Goal: Task Accomplishment & Management: Manage account settings

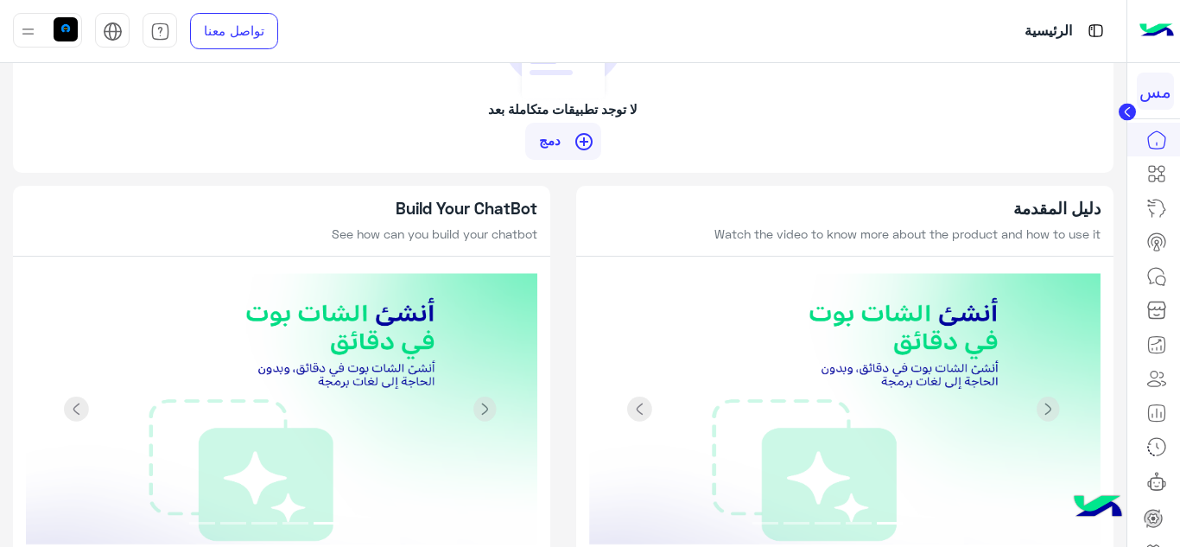
scroll to position [1751, 0]
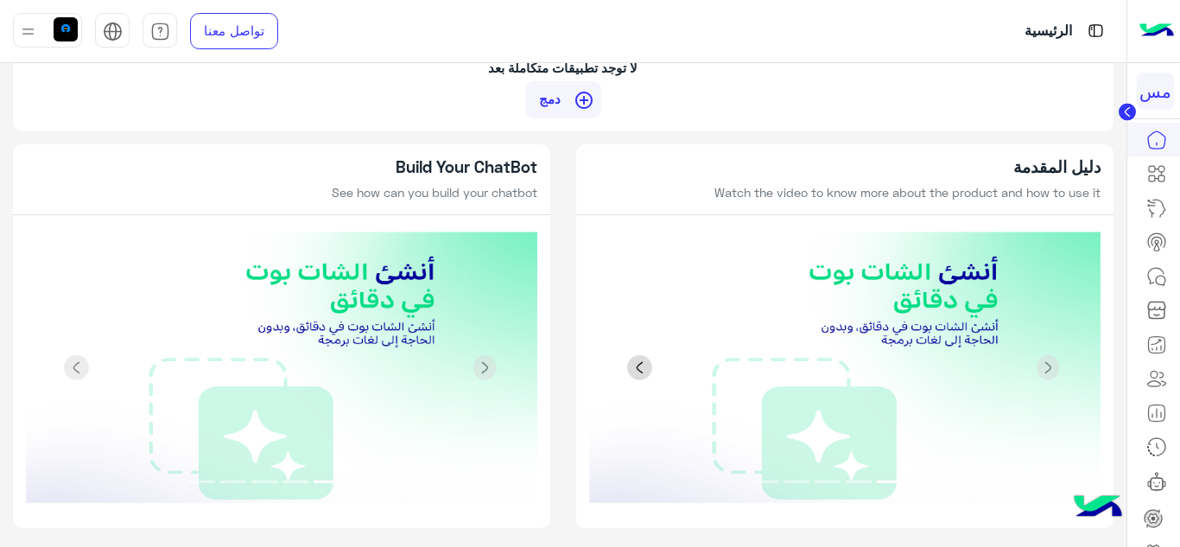
click at [641, 360] on span at bounding box center [640, 368] width 26 height 26
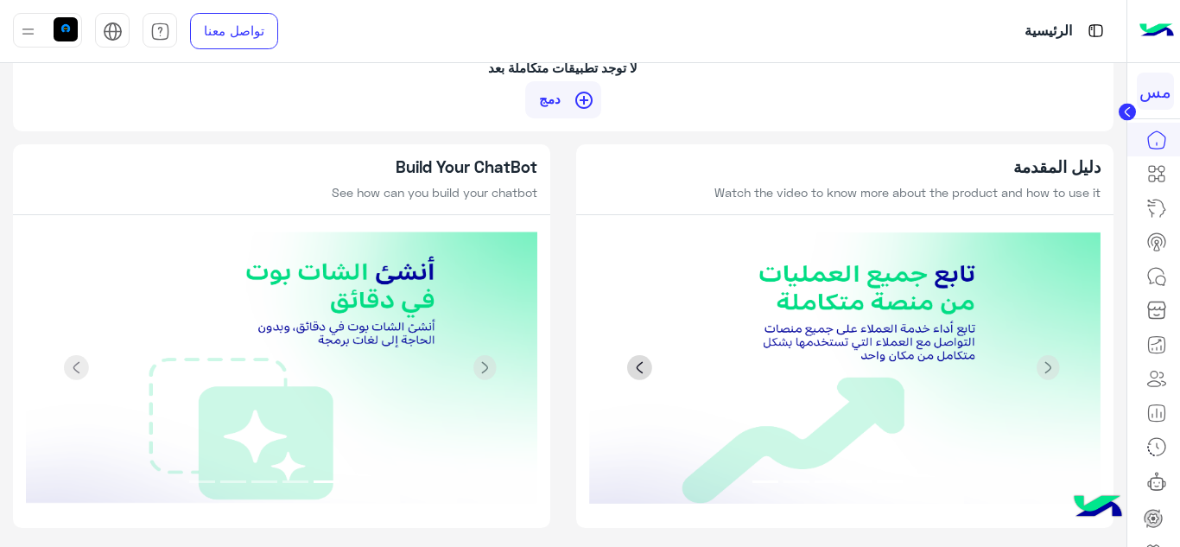
click at [637, 364] on span at bounding box center [640, 368] width 26 height 26
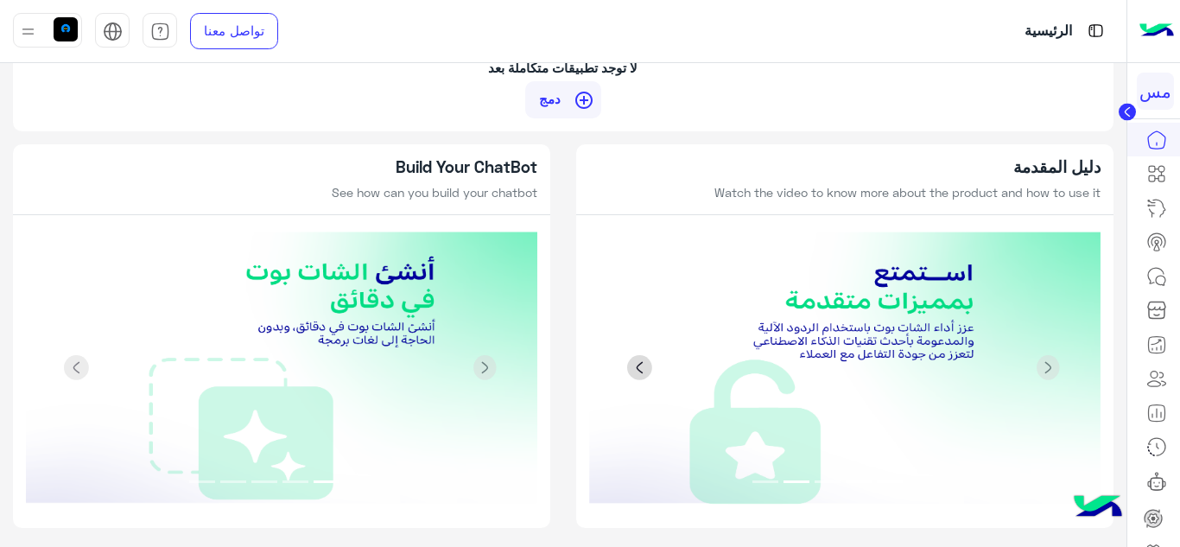
click at [637, 365] on span at bounding box center [640, 368] width 26 height 26
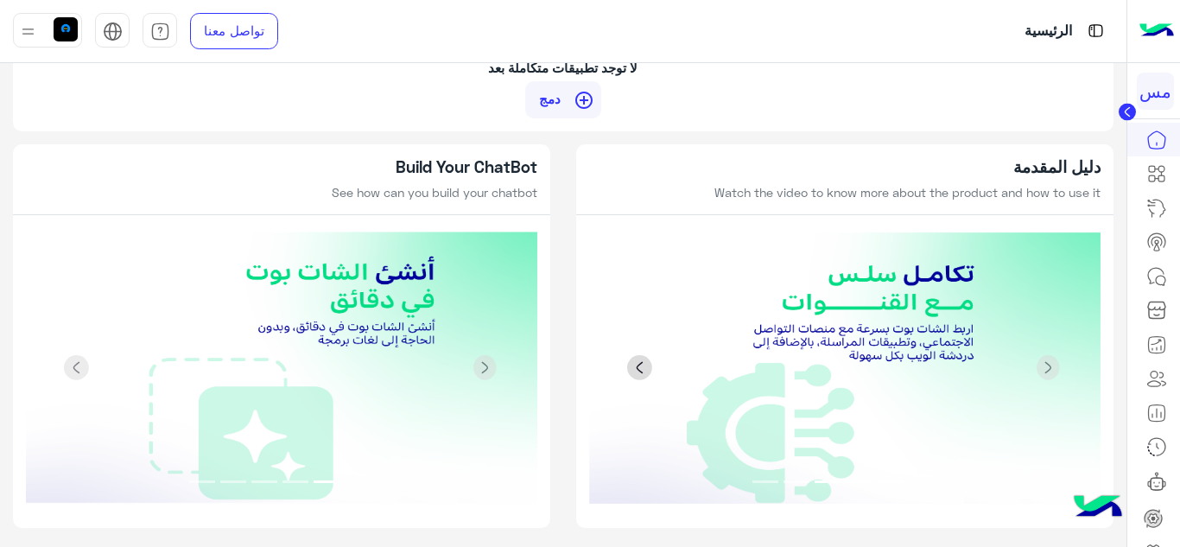
click at [637, 365] on span at bounding box center [640, 368] width 26 height 26
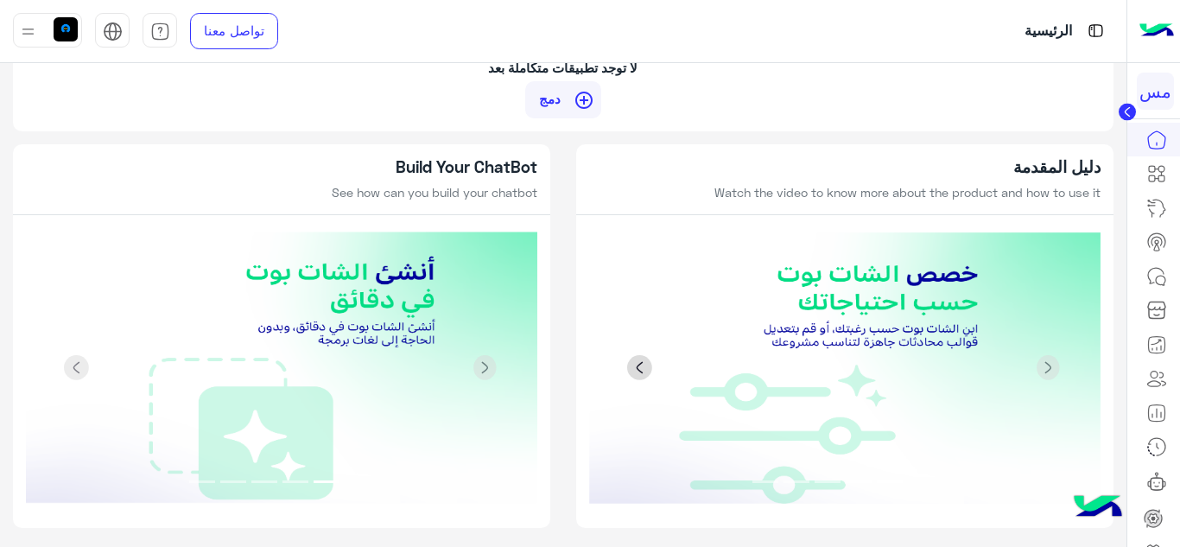
click at [637, 365] on span at bounding box center [640, 368] width 26 height 26
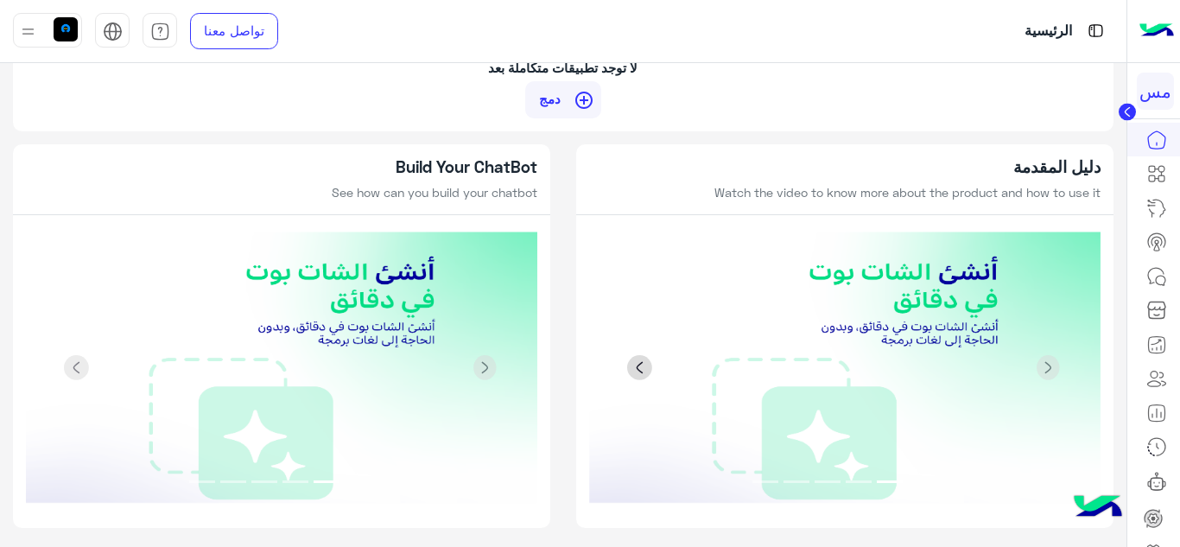
click at [636, 365] on span at bounding box center [640, 368] width 26 height 26
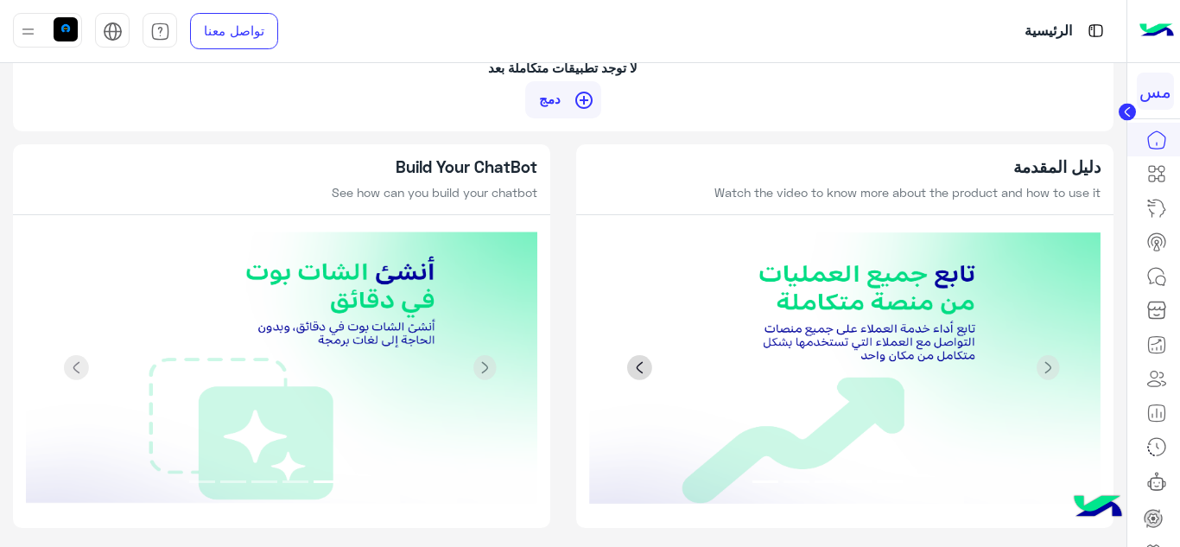
click at [636, 365] on span at bounding box center [640, 368] width 26 height 26
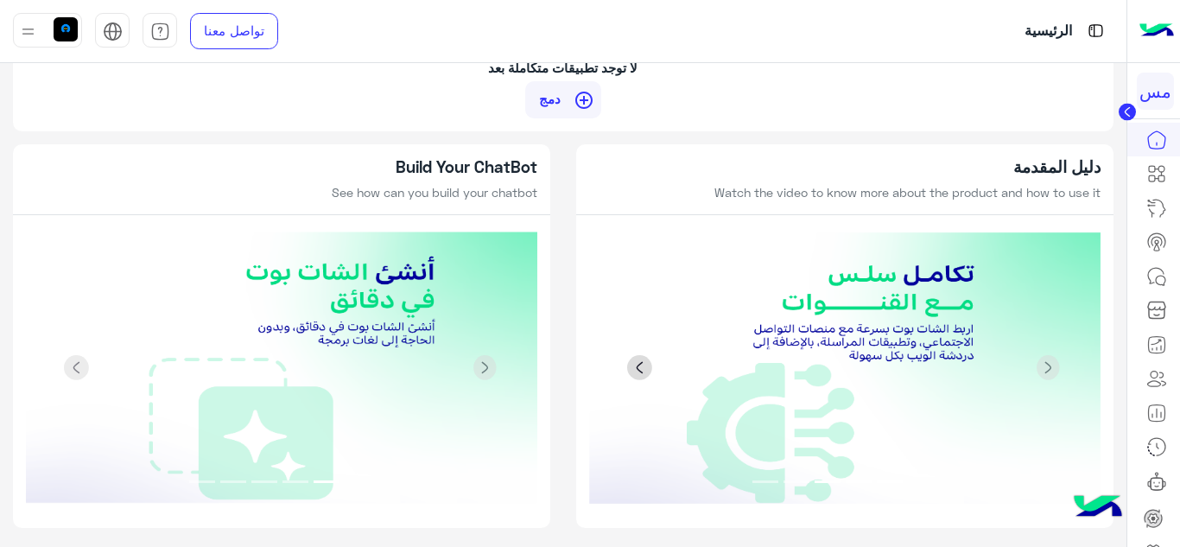
click at [636, 365] on span at bounding box center [640, 368] width 26 height 26
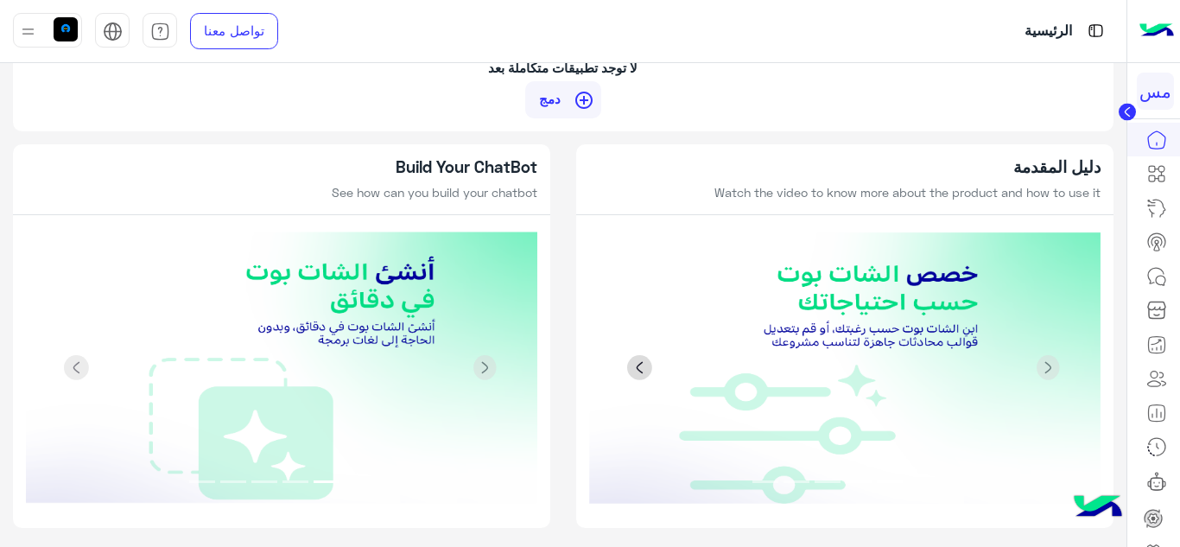
click at [636, 365] on span at bounding box center [640, 368] width 26 height 26
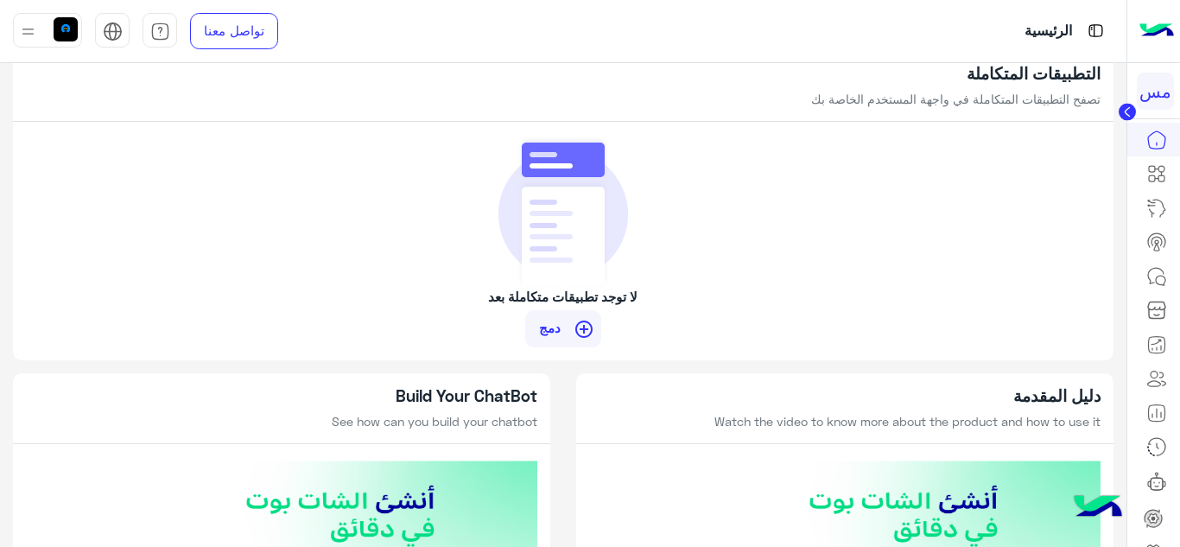
scroll to position [1492, 0]
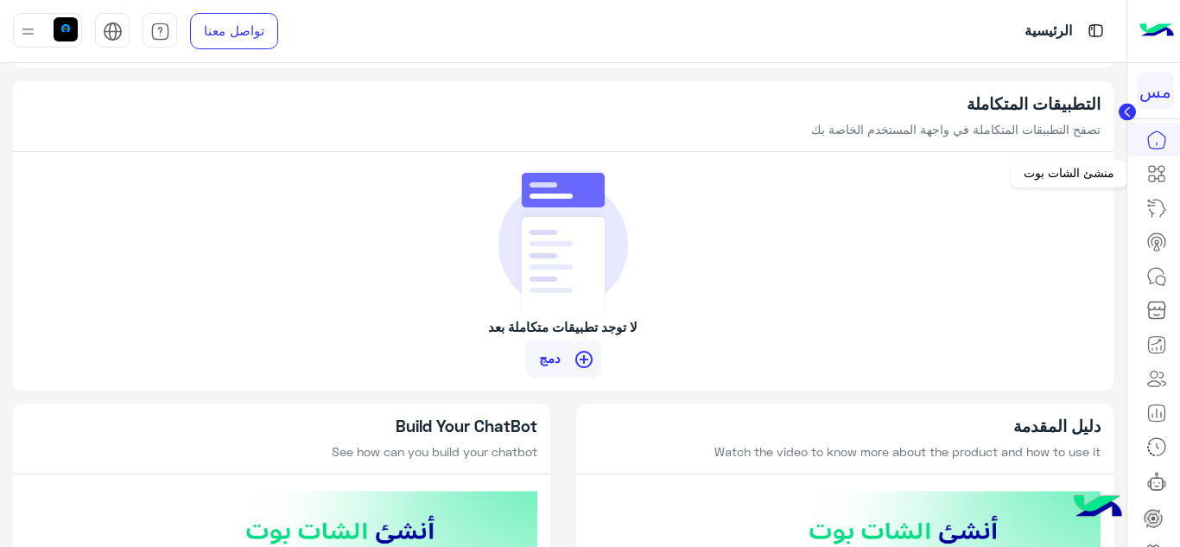
click at [1149, 178] on icon at bounding box center [1152, 178] width 6 height 6
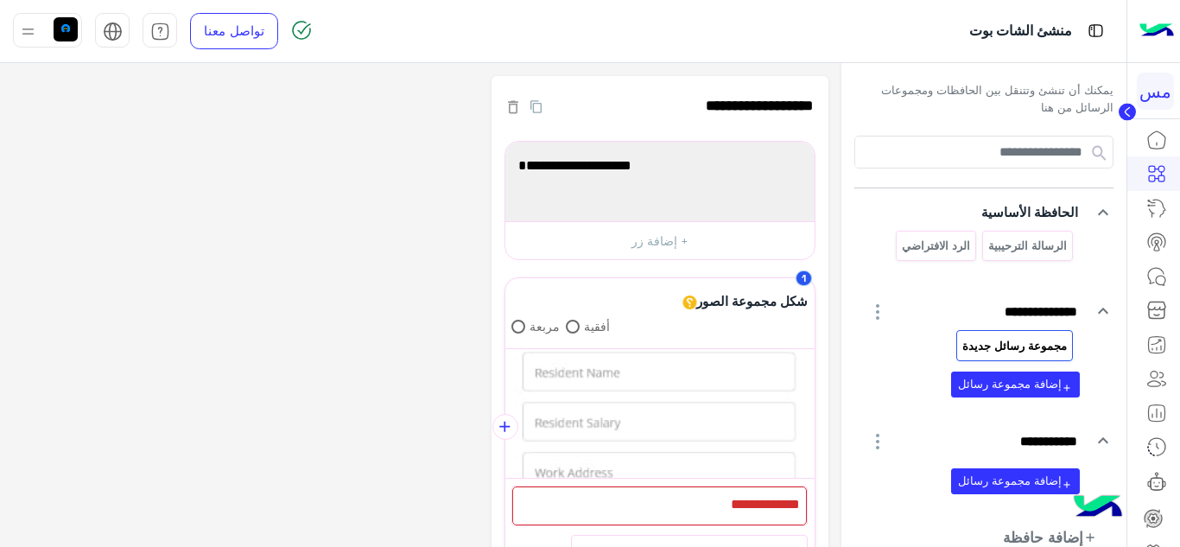
click at [1125, 114] on circle at bounding box center [1127, 112] width 17 height 17
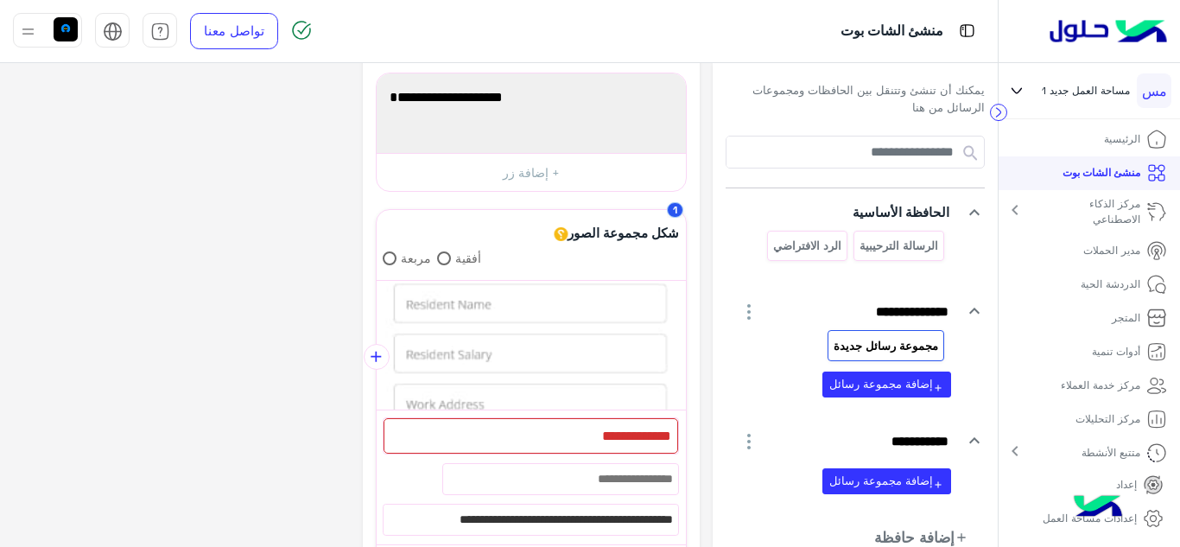
click at [1022, 206] on mat-icon "chevron_right" at bounding box center [1015, 210] width 21 height 21
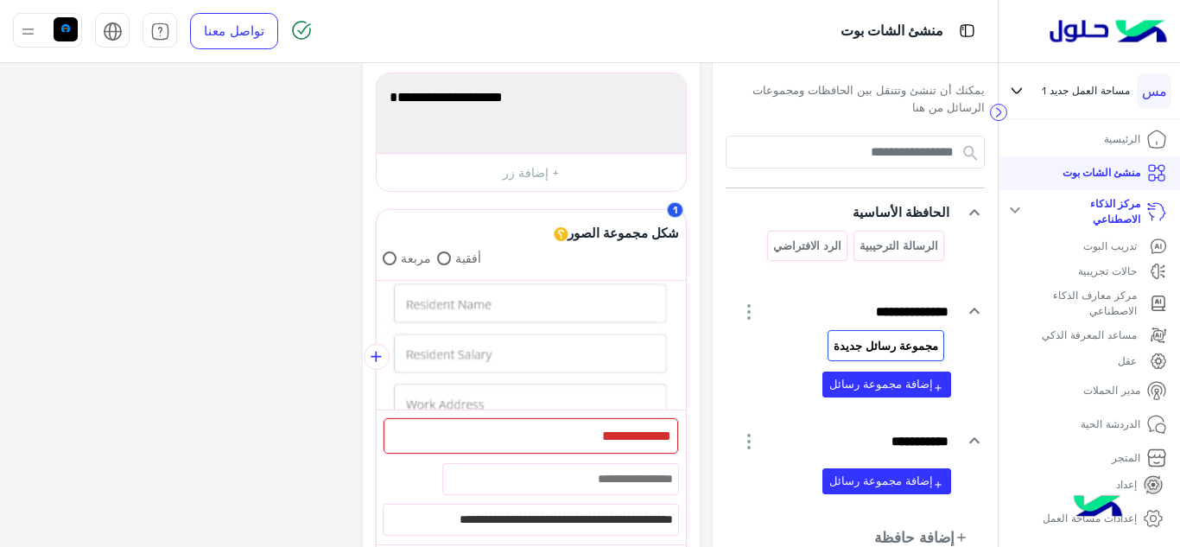
click at [1022, 206] on mat-icon "expand_more" at bounding box center [1015, 210] width 21 height 21
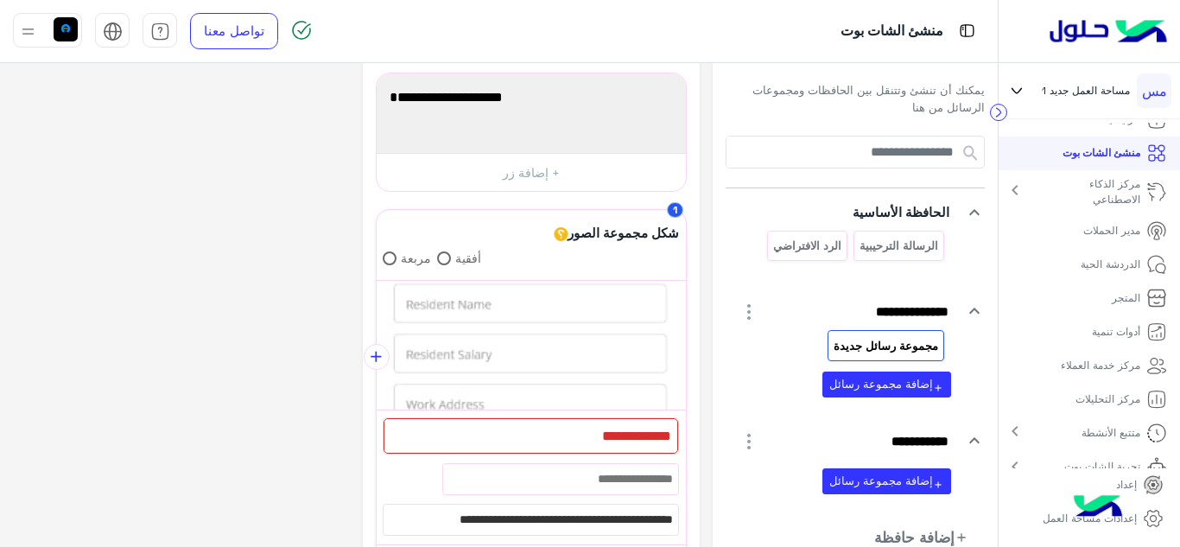
scroll to position [39, 0]
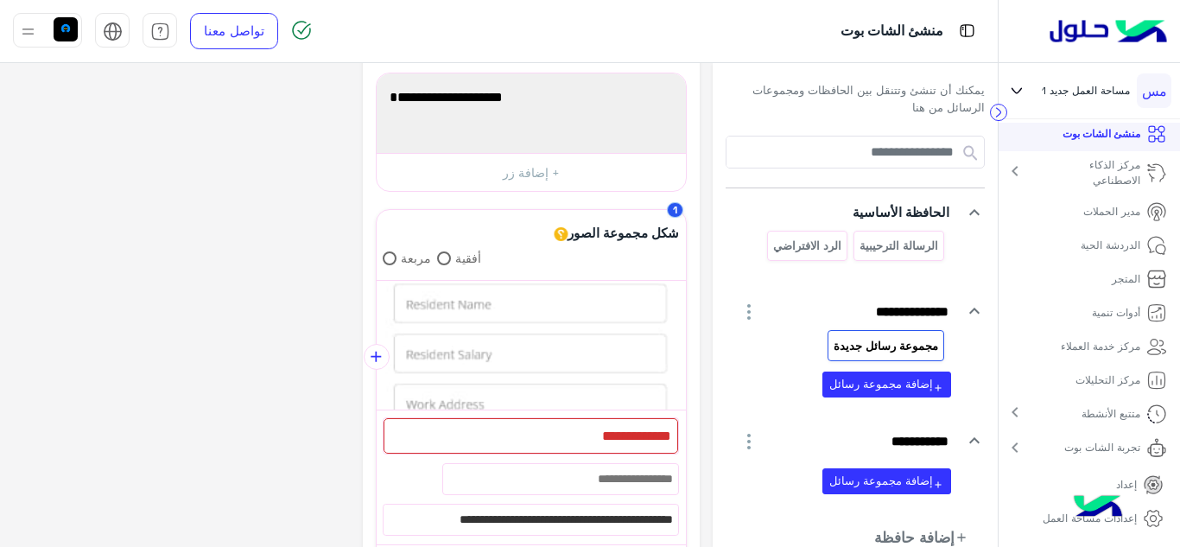
click at [1021, 169] on mat-icon "chevron_right" at bounding box center [1015, 171] width 21 height 21
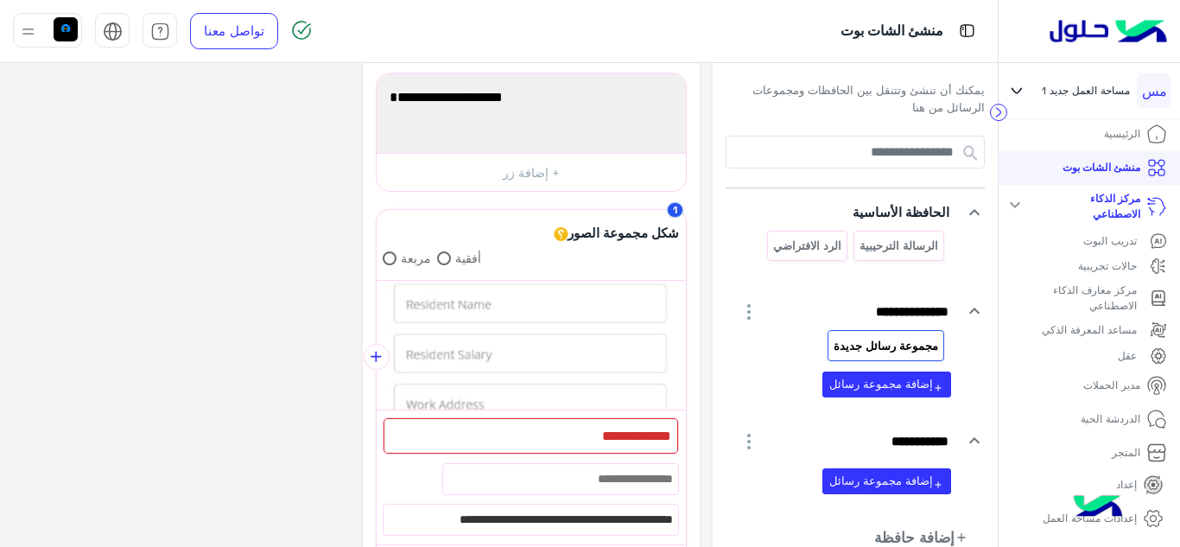
scroll to position [0, 0]
click at [1023, 204] on mat-icon "expand_more" at bounding box center [1015, 210] width 21 height 21
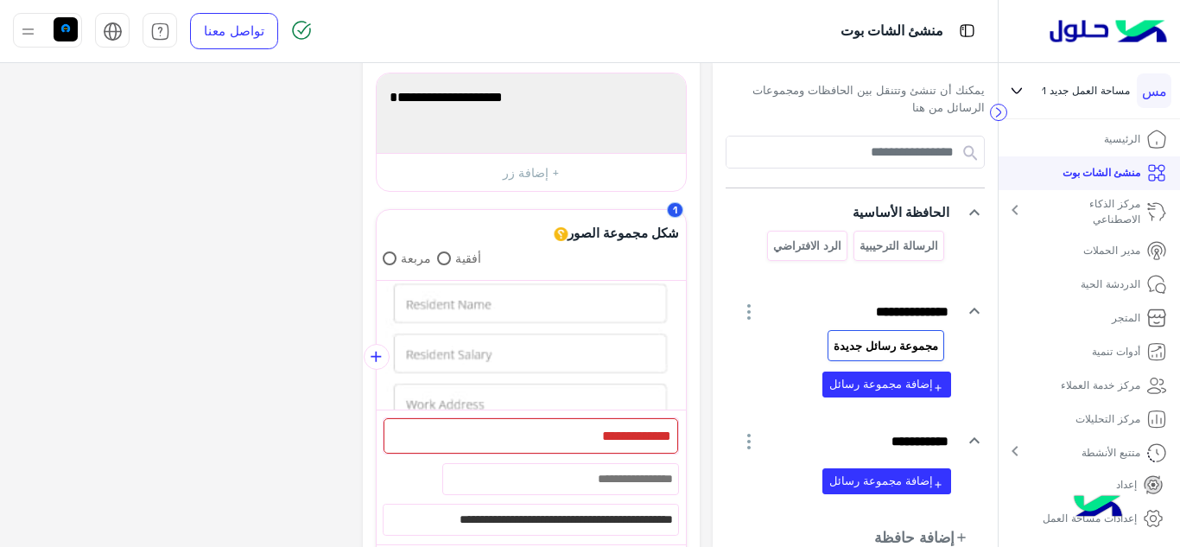
click at [1097, 241] on link "مدير الحملات" at bounding box center [1126, 251] width 111 height 34
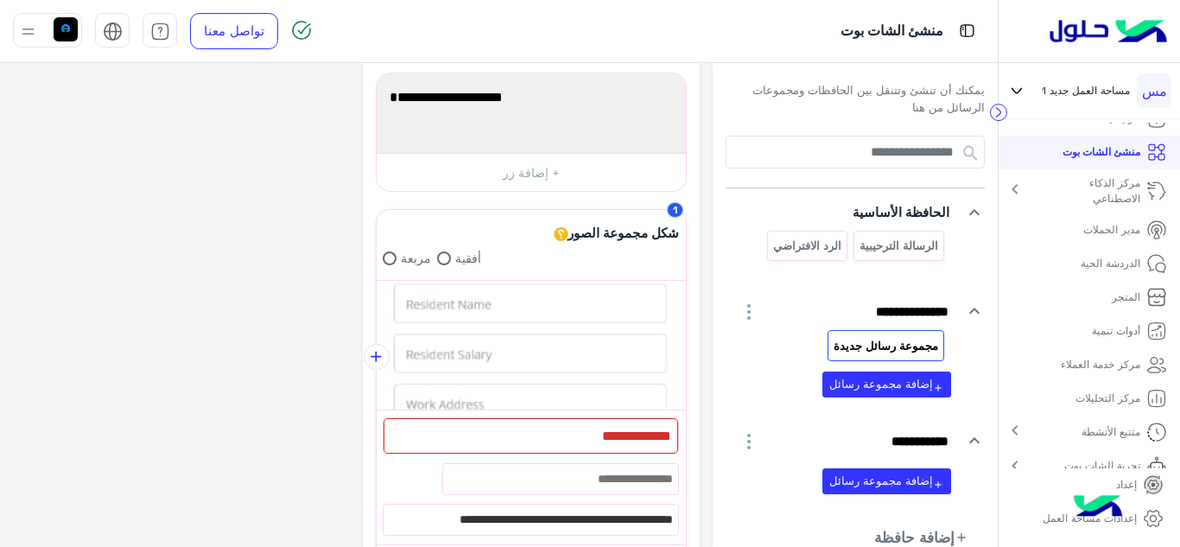
scroll to position [39, 0]
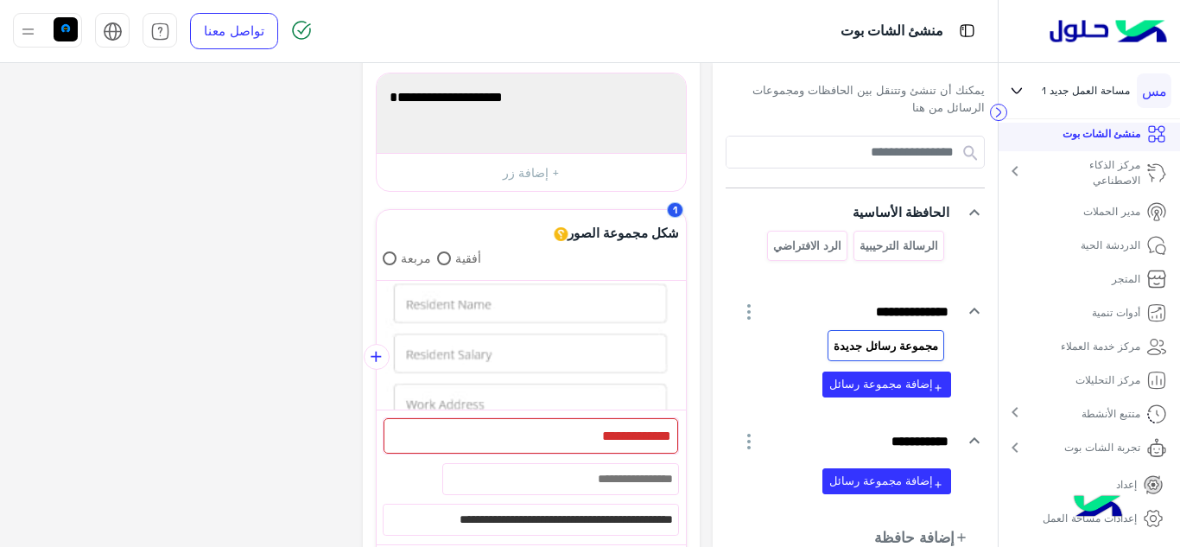
scroll to position [2, 0]
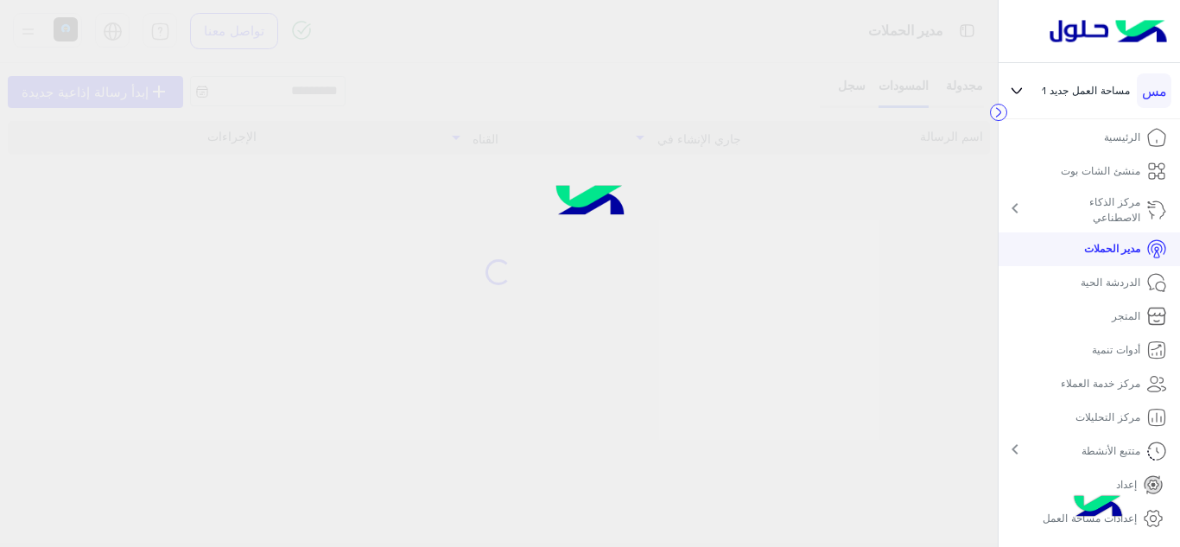
click at [1117, 310] on p "المتجر" at bounding box center [1126, 316] width 29 height 16
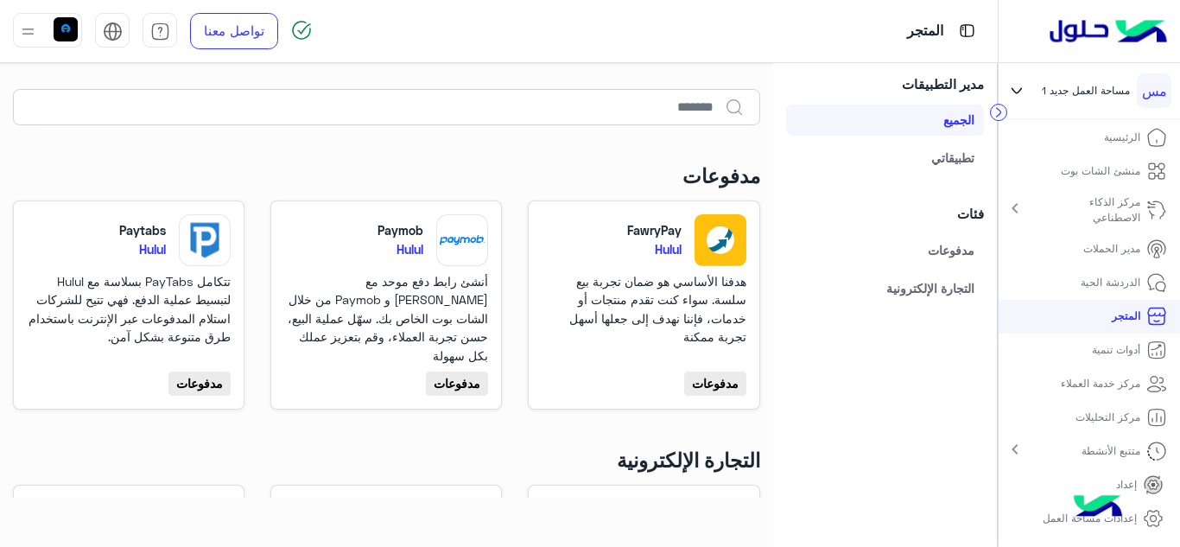
click at [1108, 347] on p "أدوات تنمية" at bounding box center [1116, 350] width 48 height 16
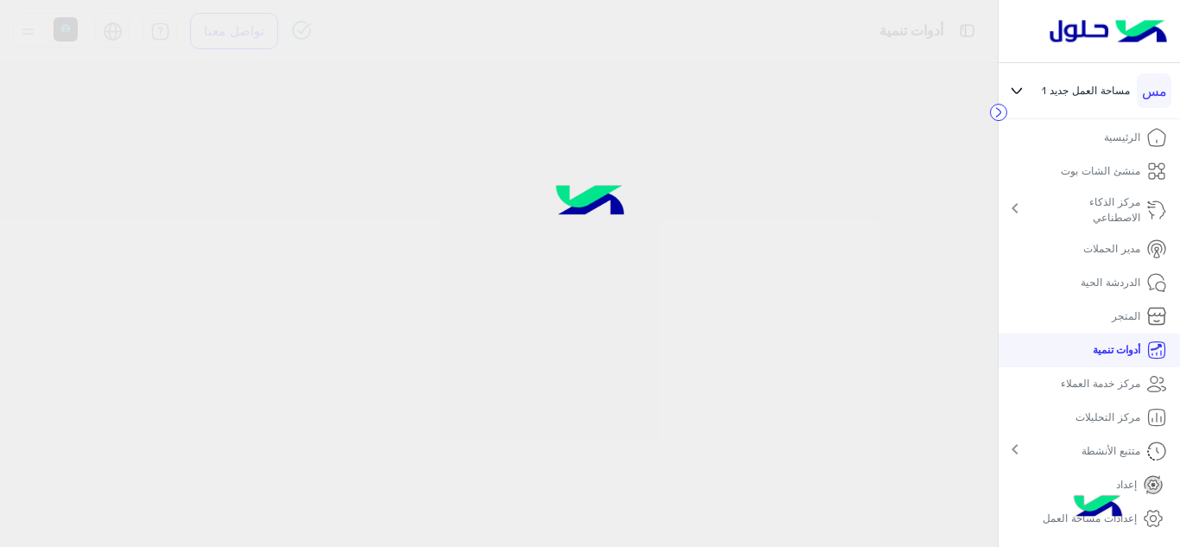
click at [1102, 345] on p "أدوات تنمية" at bounding box center [1117, 350] width 48 height 16
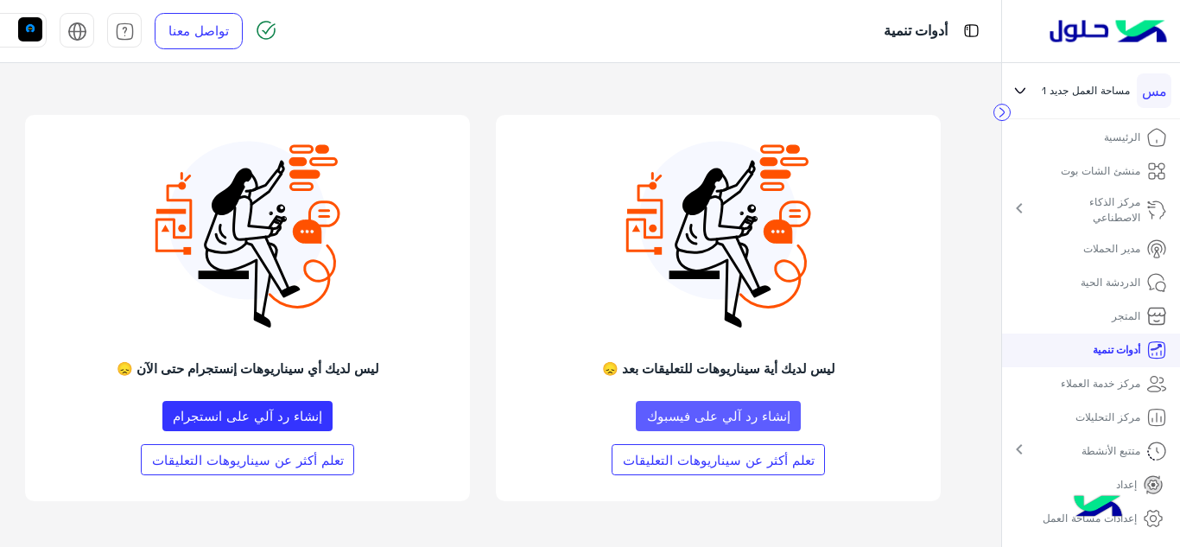
click at [741, 413] on button "إنشاء رد آلي على فيسبوك" at bounding box center [718, 416] width 165 height 31
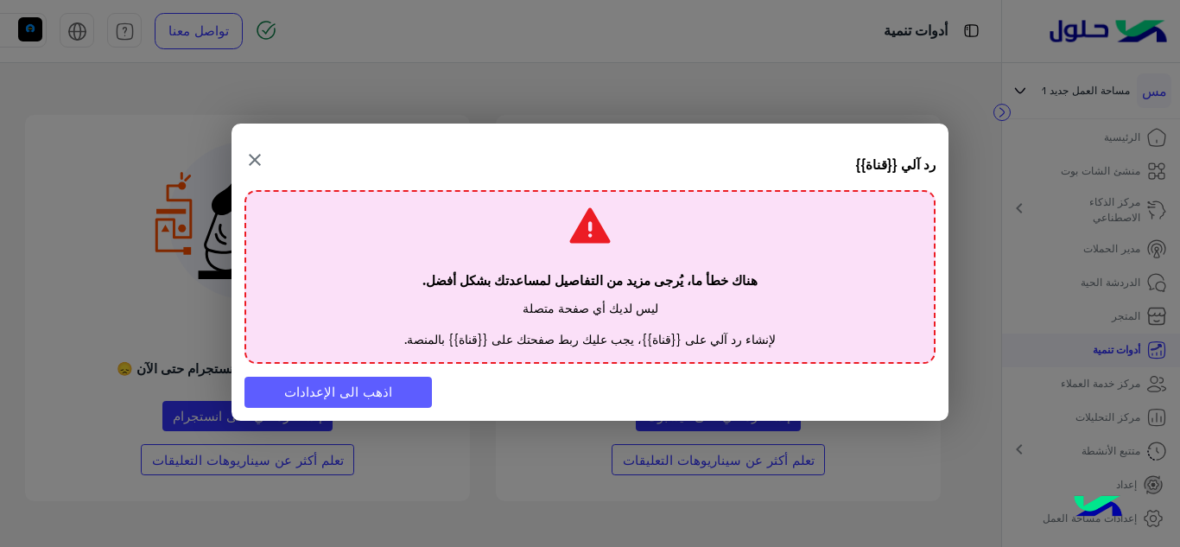
click at [361, 384] on button "اذهب الى الإعدادات" at bounding box center [338, 392] width 187 height 31
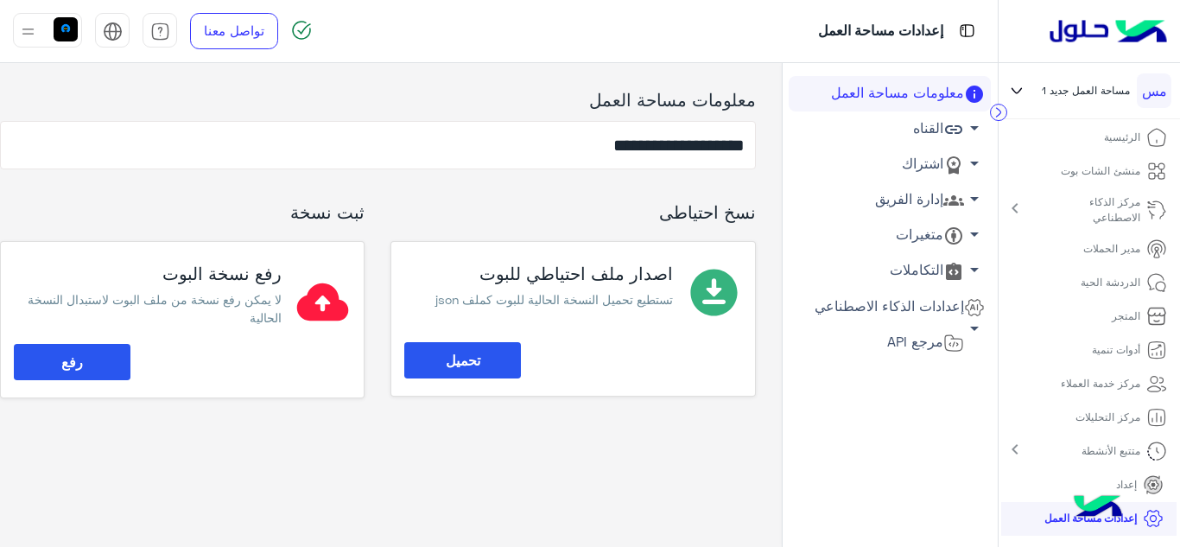
click at [940, 124] on link "القناه arrow_drop_down" at bounding box center [890, 128] width 202 height 35
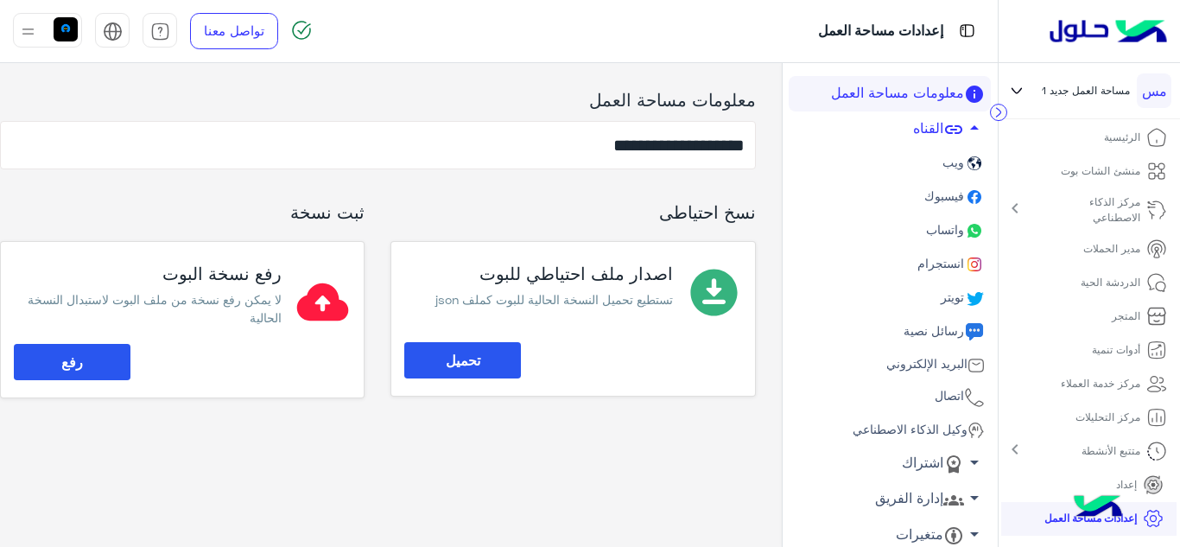
click at [950, 194] on span "فيسبوك" at bounding box center [942, 195] width 43 height 15
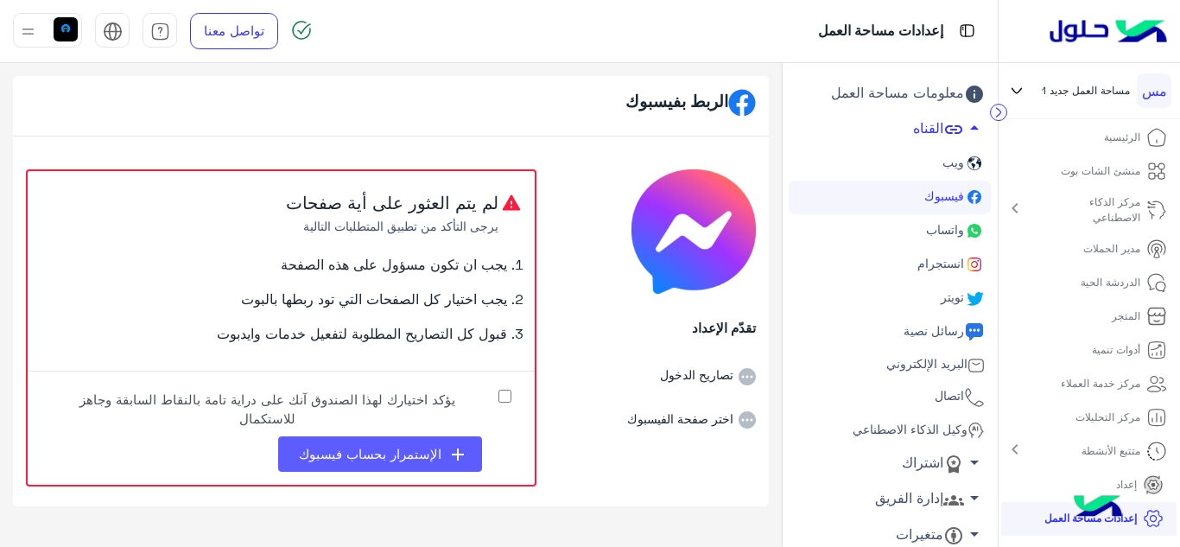
click at [454, 444] on icon "add" at bounding box center [458, 454] width 21 height 21
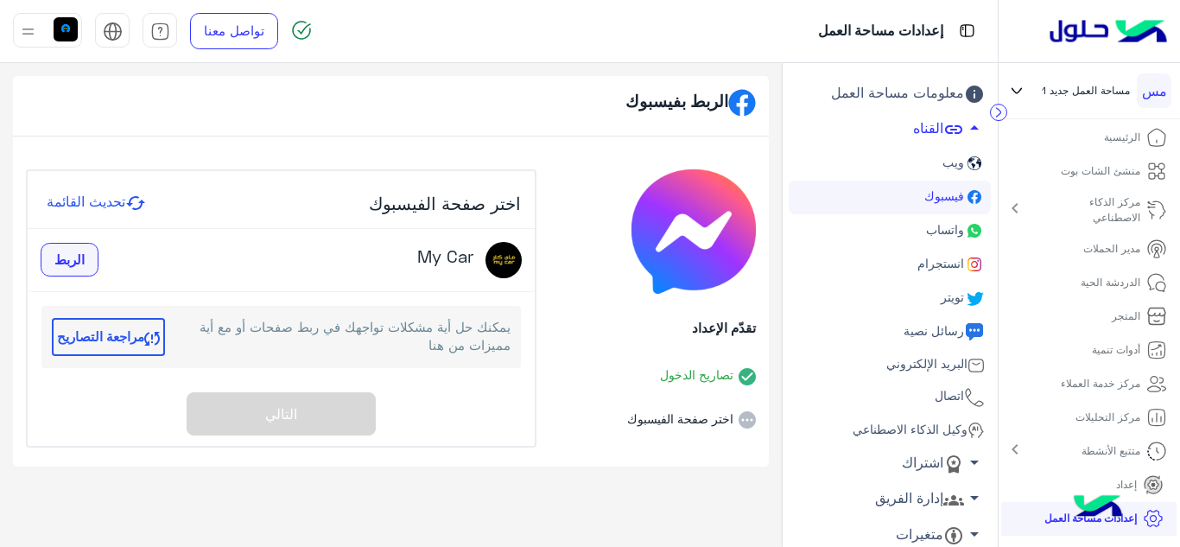
click at [62, 260] on span "الربط" at bounding box center [69, 259] width 30 height 16
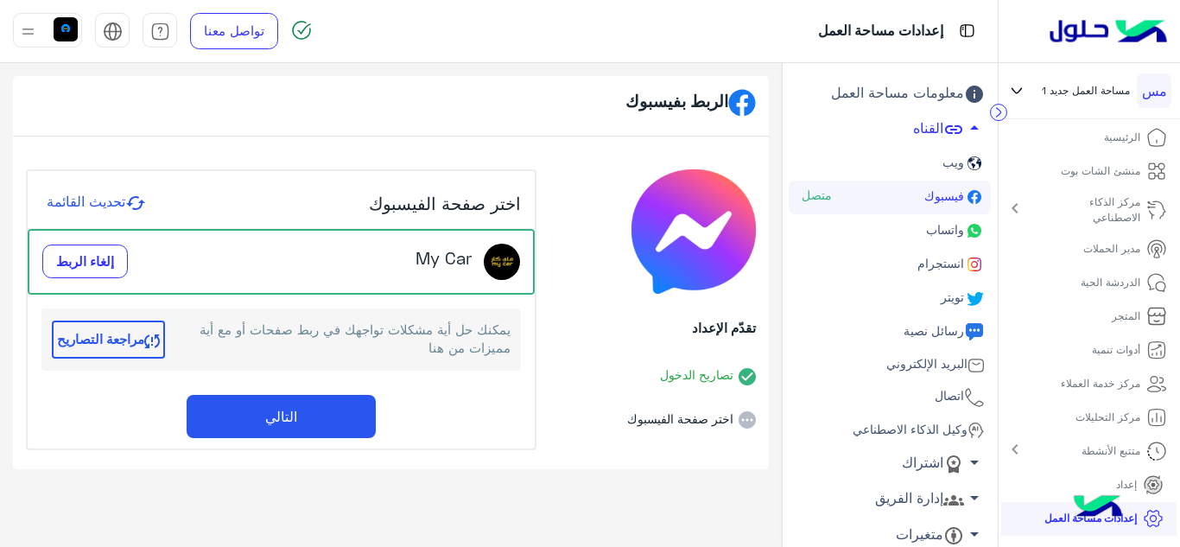
click at [330, 420] on button "التالي" at bounding box center [281, 416] width 189 height 43
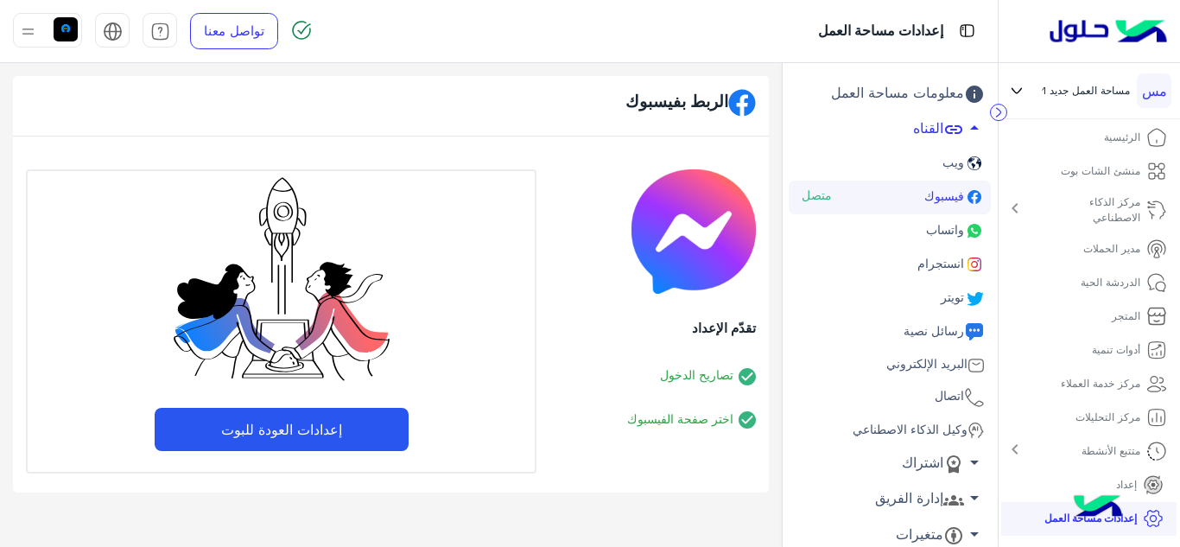
click at [307, 440] on button "إعدادات العودة للبوت" at bounding box center [282, 429] width 254 height 43
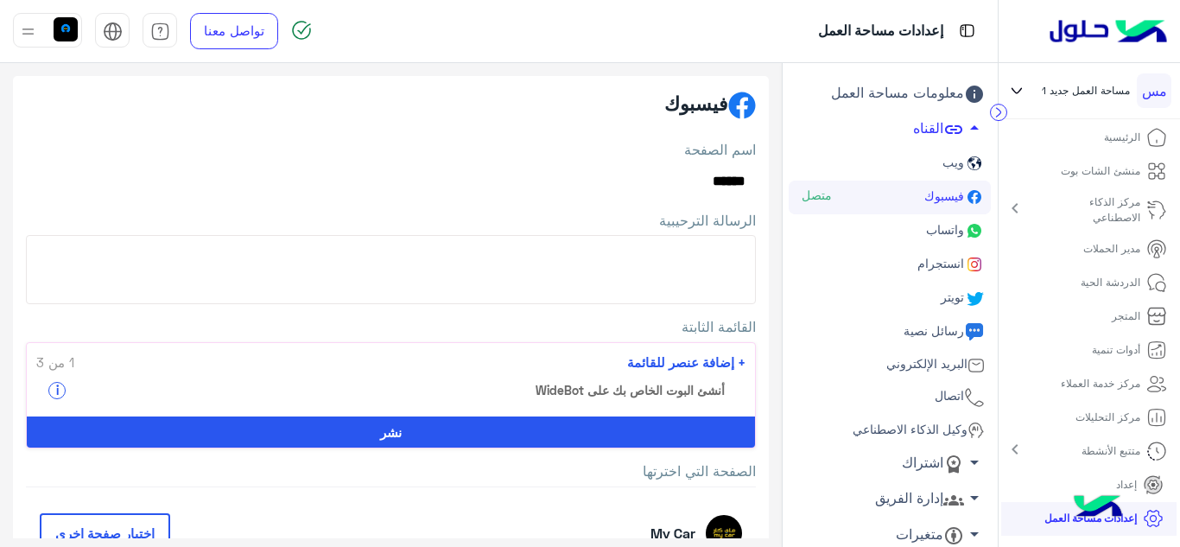
drag, startPoint x: 740, startPoint y: 249, endPoint x: 752, endPoint y: 252, distance: 12.6
click at [740, 248] on textarea "الرسالة الترحيبية" at bounding box center [391, 269] width 730 height 69
type textarea "*"
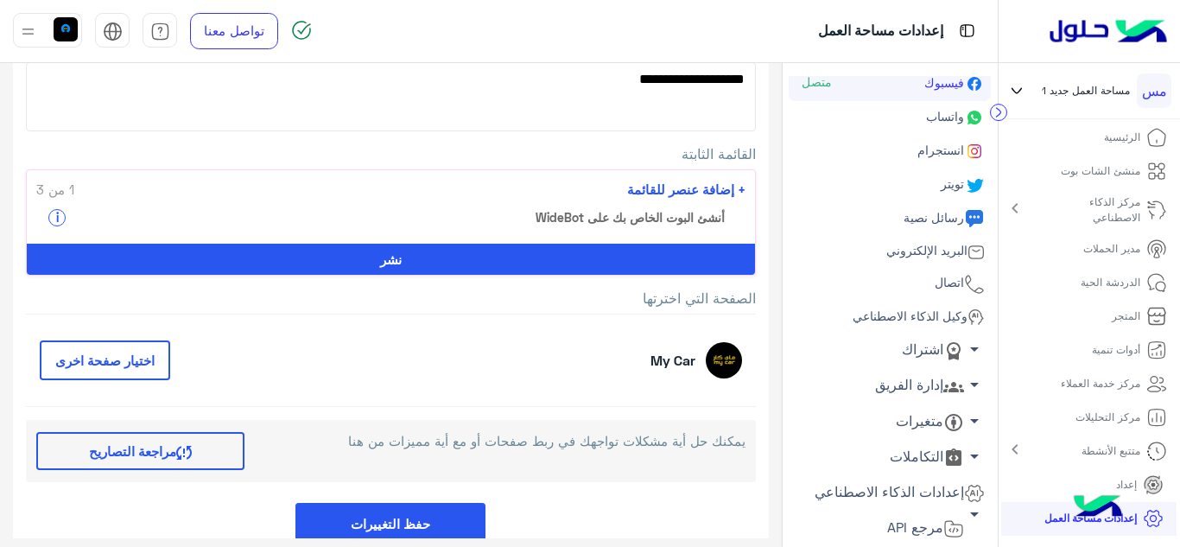
scroll to position [86, 0]
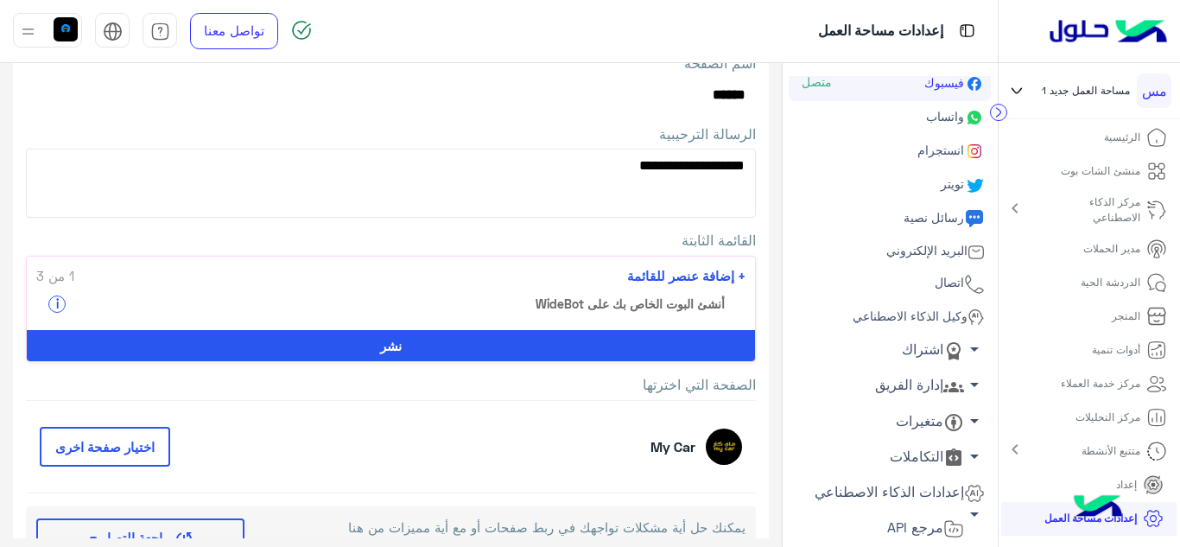
type textarea "**********"
click at [715, 273] on span "+ إضافة عنصر للقائمة" at bounding box center [686, 276] width 118 height 20
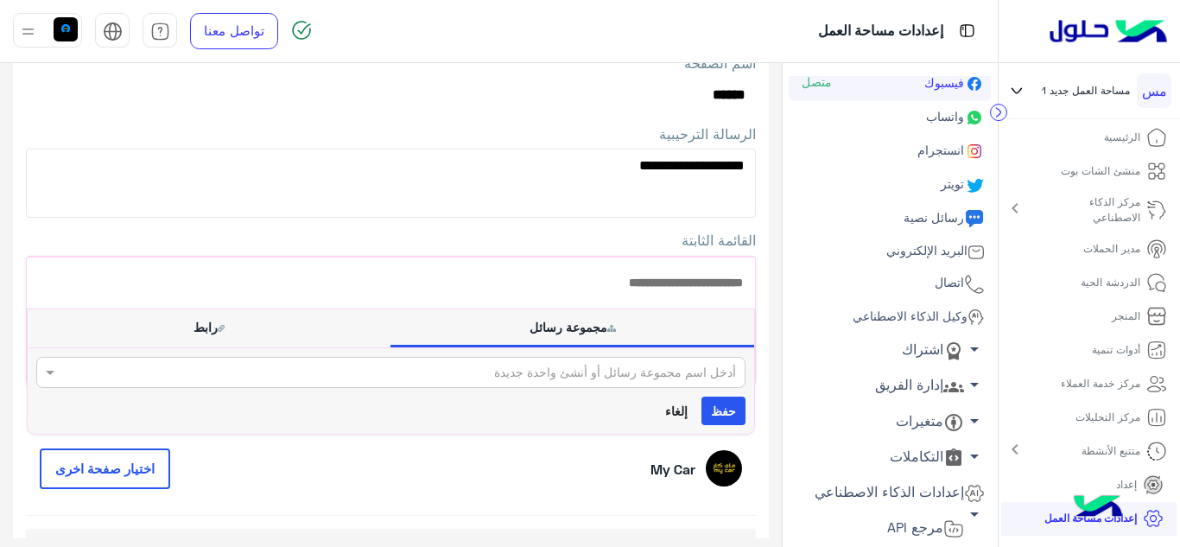
click at [214, 333] on button "رابط" at bounding box center [209, 326] width 363 height 35
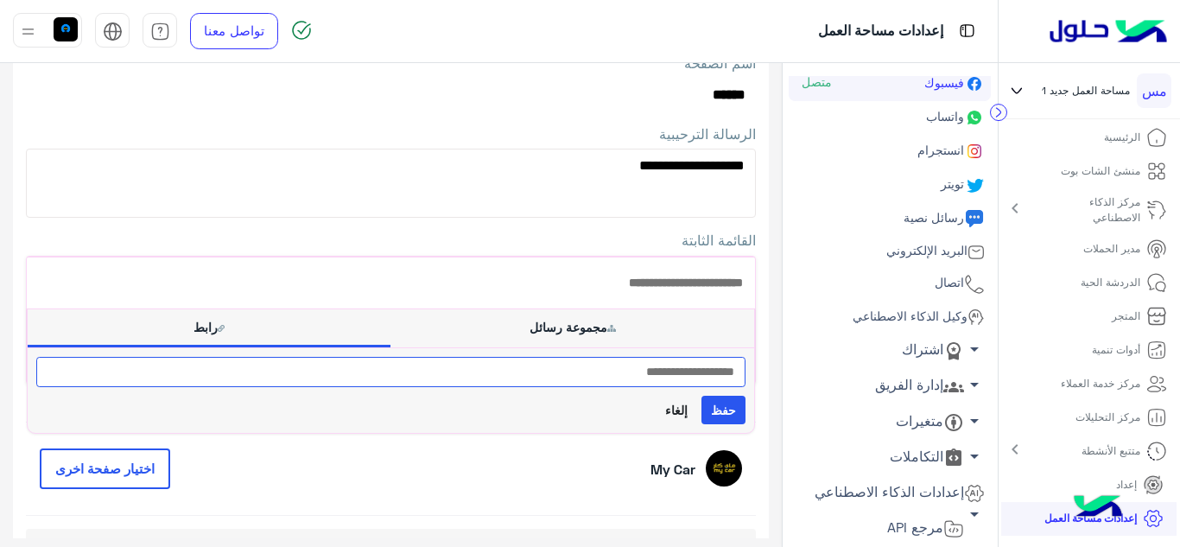
click at [574, 376] on input "text" at bounding box center [390, 372] width 709 height 30
paste input "**********"
type input "**********"
click at [706, 406] on button "حفظ" at bounding box center [724, 410] width 44 height 29
click at [721, 410] on button "حفظ" at bounding box center [724, 410] width 44 height 29
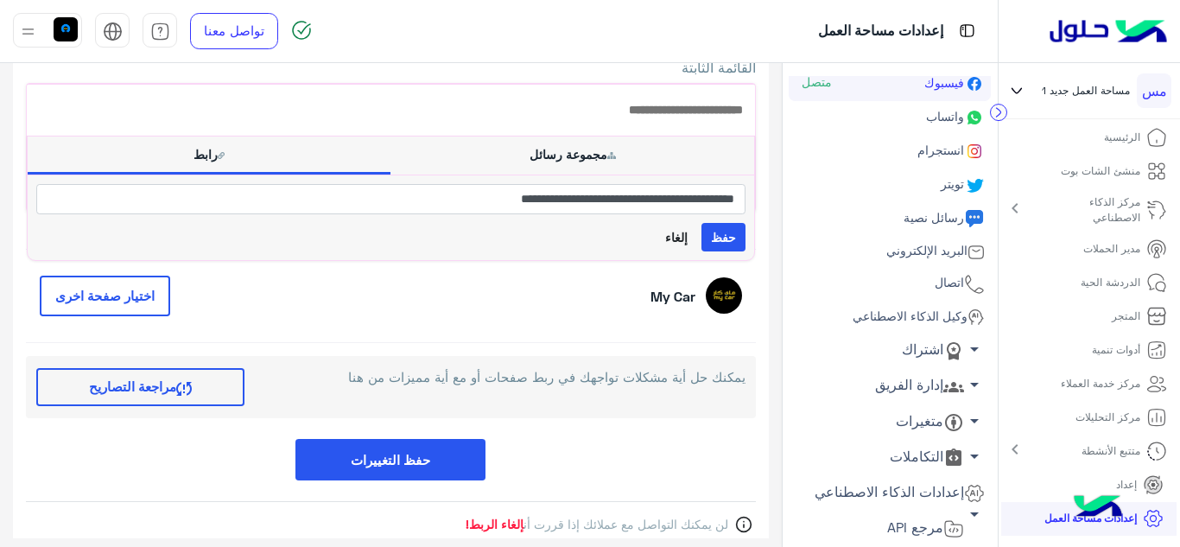
scroll to position [292, 0]
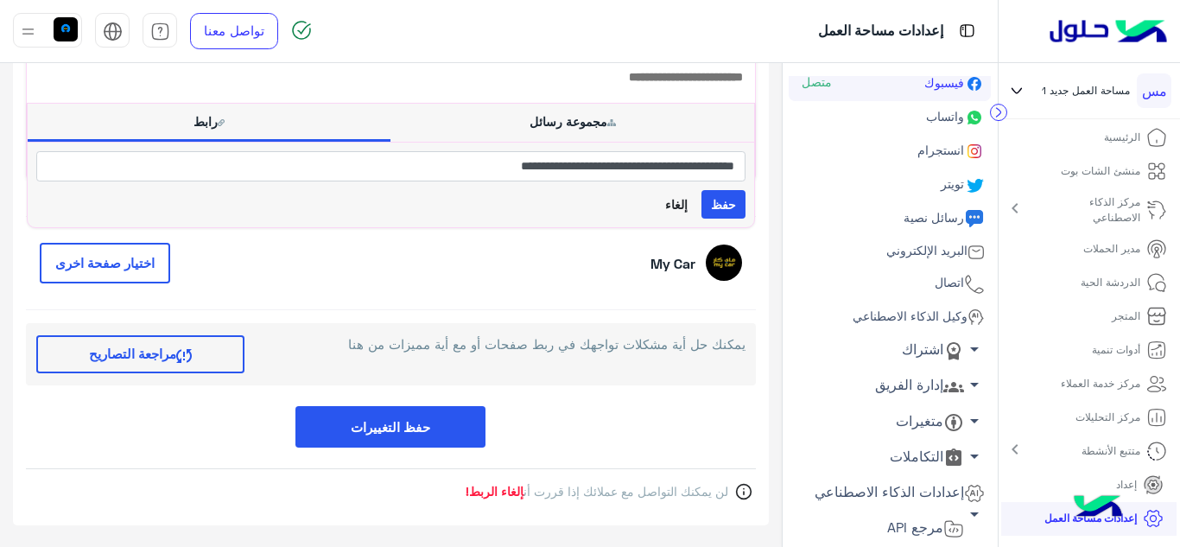
click at [434, 426] on button "حفظ التغييرات" at bounding box center [390, 427] width 190 height 42
drag, startPoint x: 423, startPoint y: 431, endPoint x: 435, endPoint y: 435, distance: 12.0
click at [424, 431] on button "حفظ التغييرات" at bounding box center [390, 427] width 190 height 42
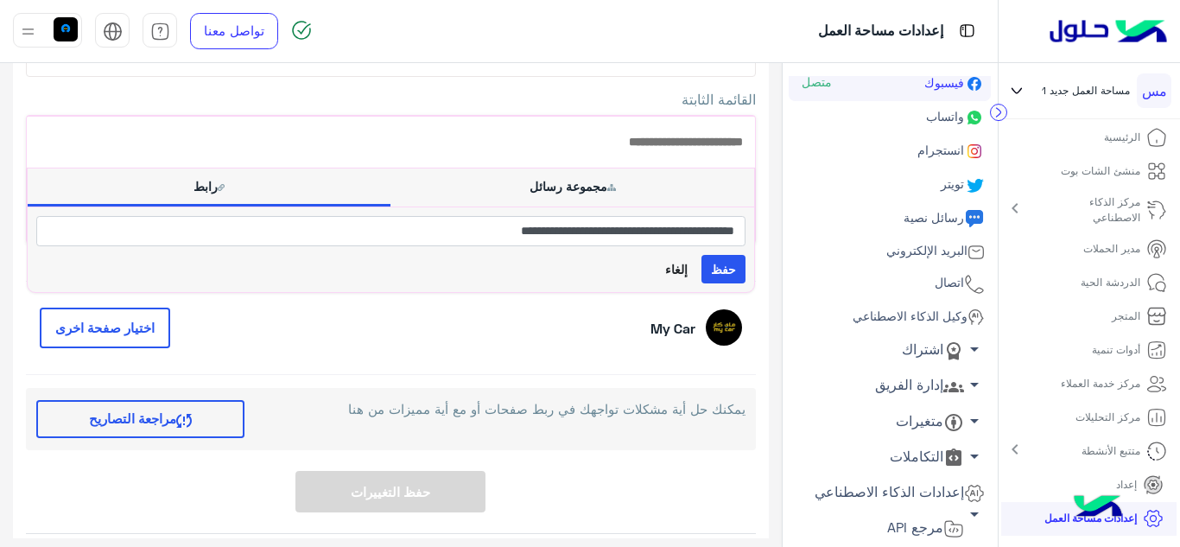
scroll to position [259, 0]
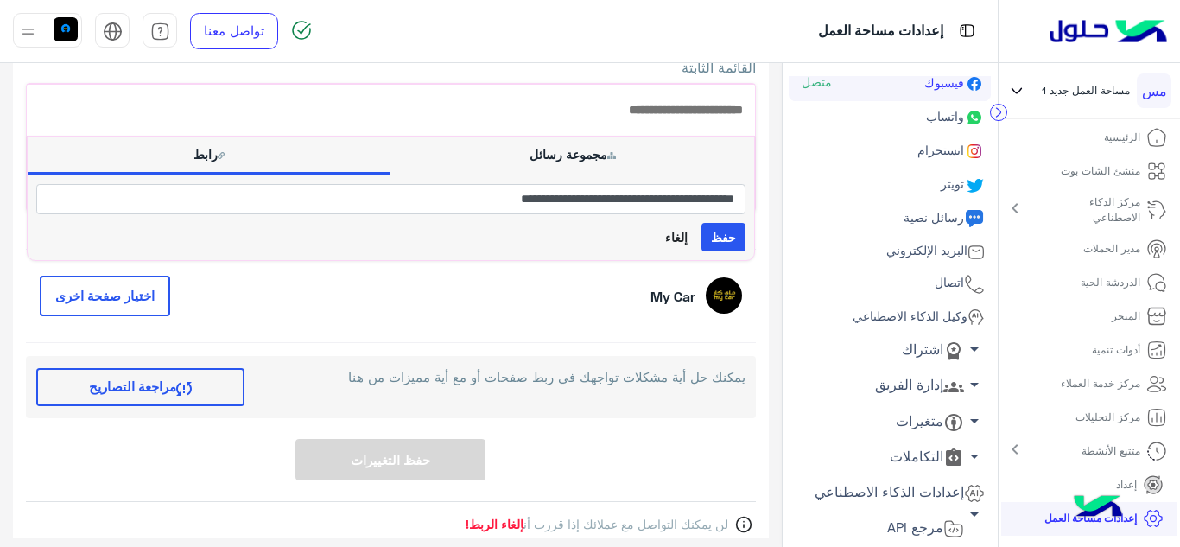
click at [585, 154] on button "مجموعة رسائل" at bounding box center [572, 154] width 363 height 35
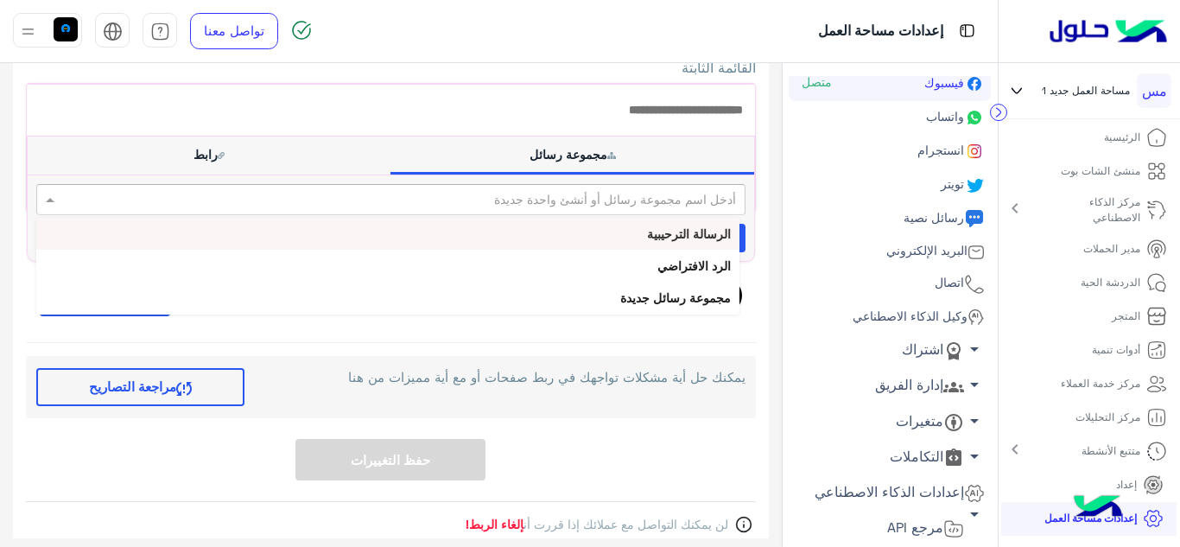
click at [59, 200] on span at bounding box center [48, 199] width 22 height 18
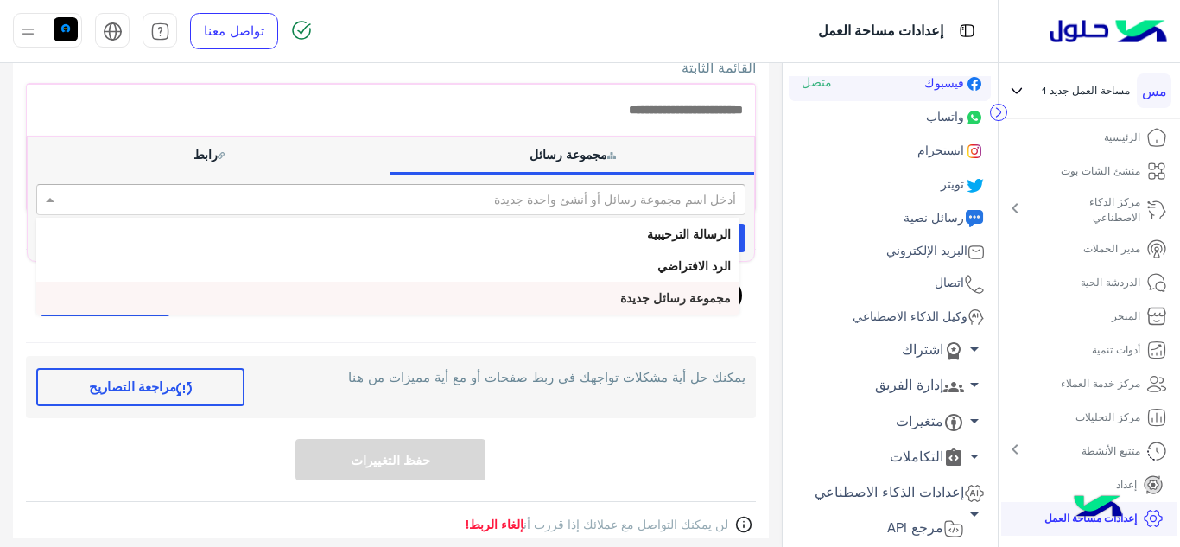
click at [707, 297] on b "مجموعة رسائل جديدة" at bounding box center [675, 297] width 111 height 15
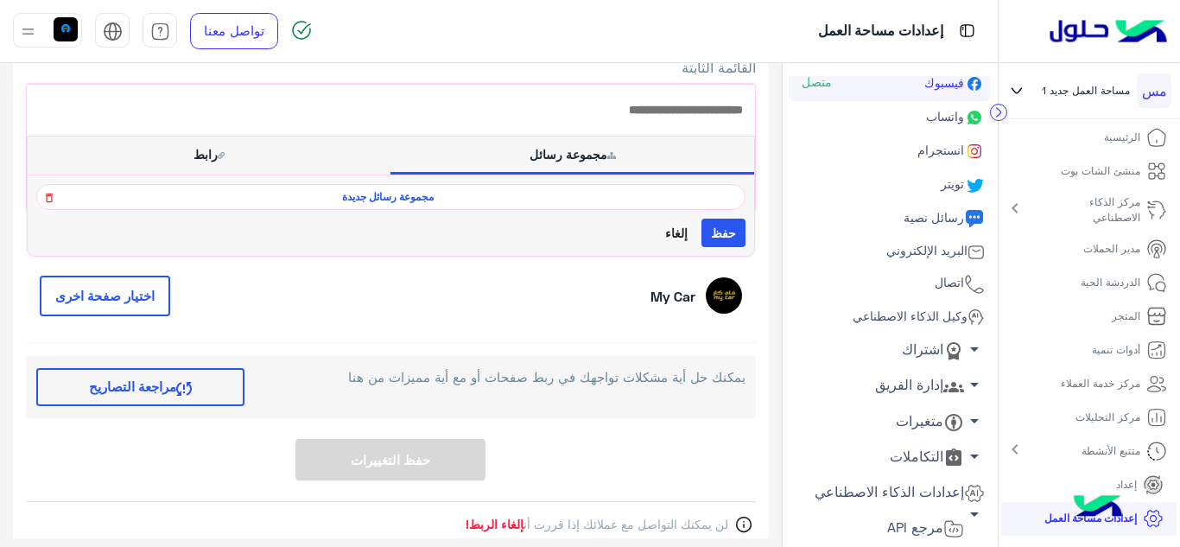
click at [55, 198] on icon at bounding box center [49, 197] width 12 height 21
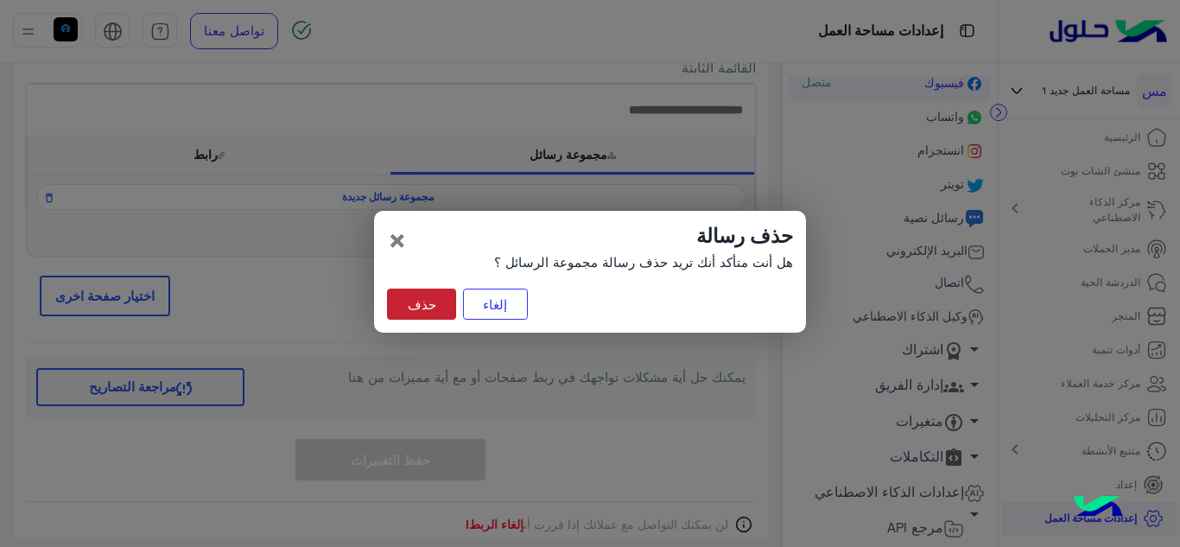
click at [432, 302] on button "حذف" at bounding box center [421, 304] width 69 height 31
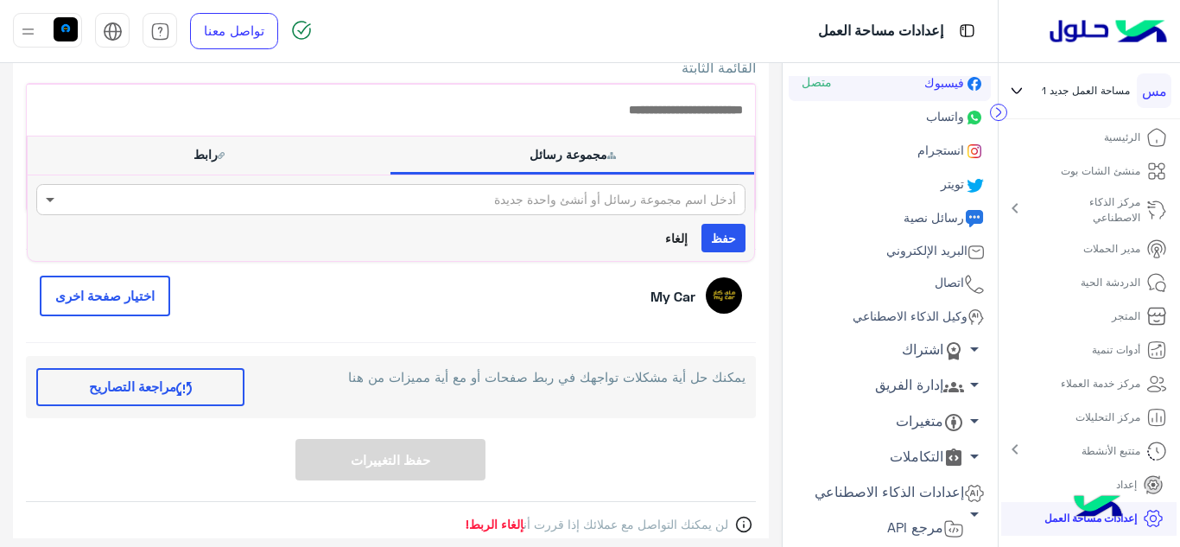
click at [50, 199] on span at bounding box center [48, 199] width 22 height 18
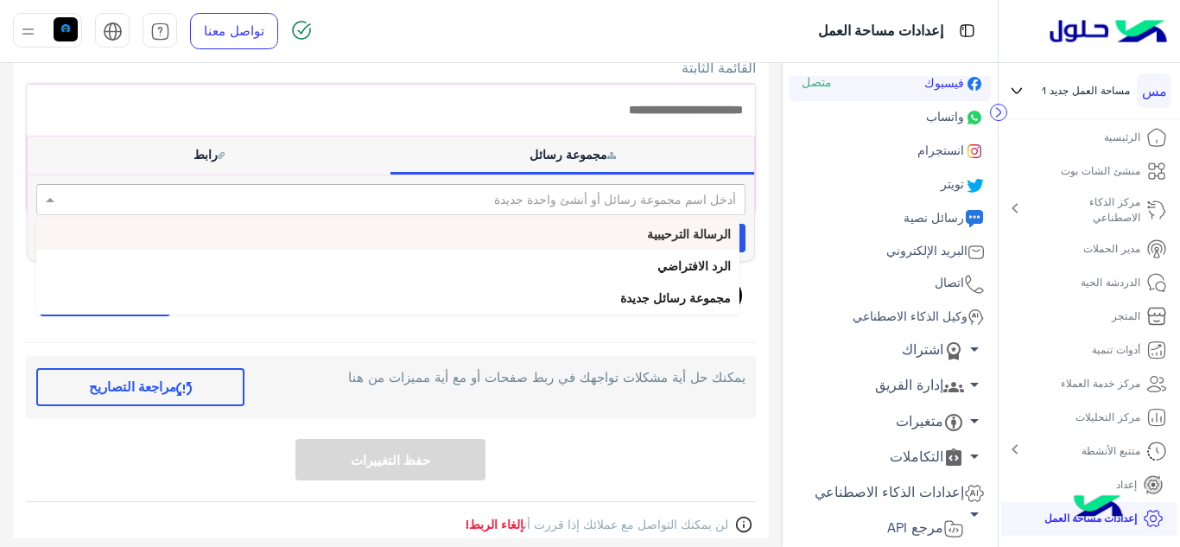
click at [684, 242] on div "الرسالة الترحيبية" at bounding box center [387, 234] width 703 height 32
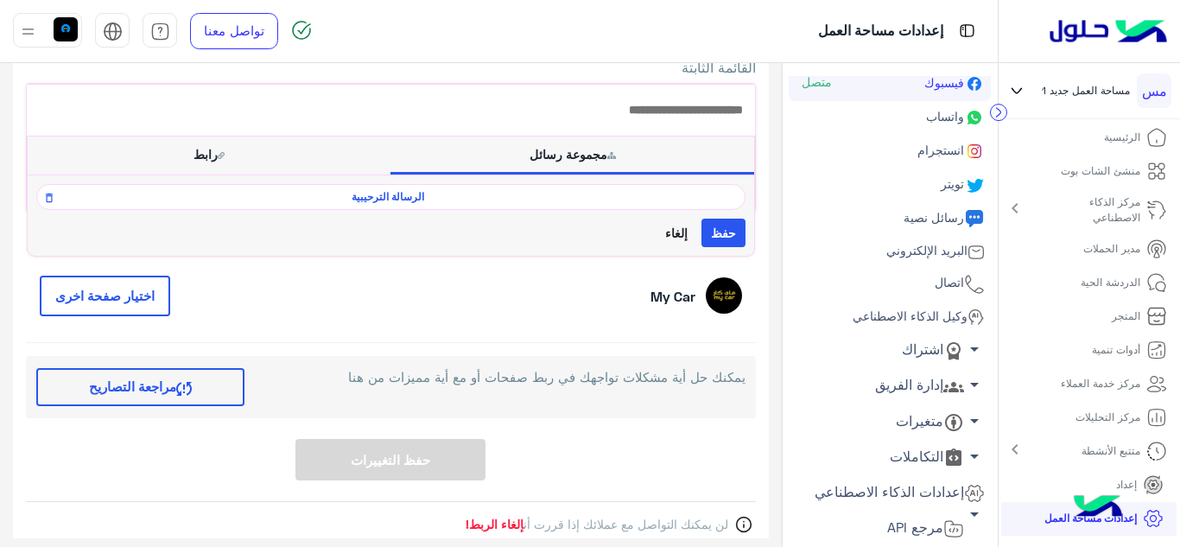
click at [731, 230] on button "حفظ" at bounding box center [724, 233] width 44 height 29
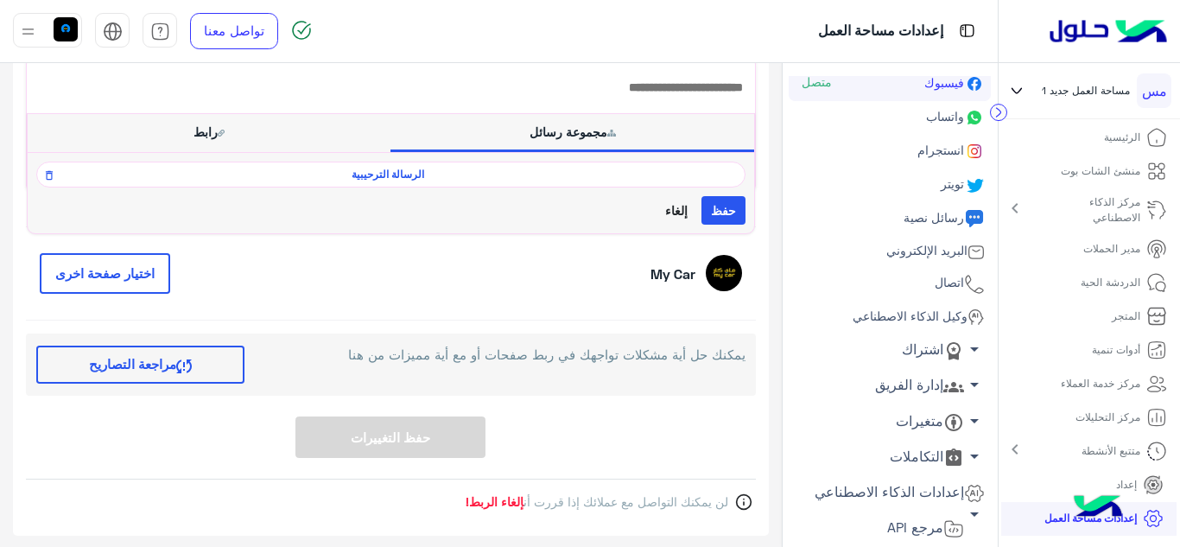
scroll to position [292, 0]
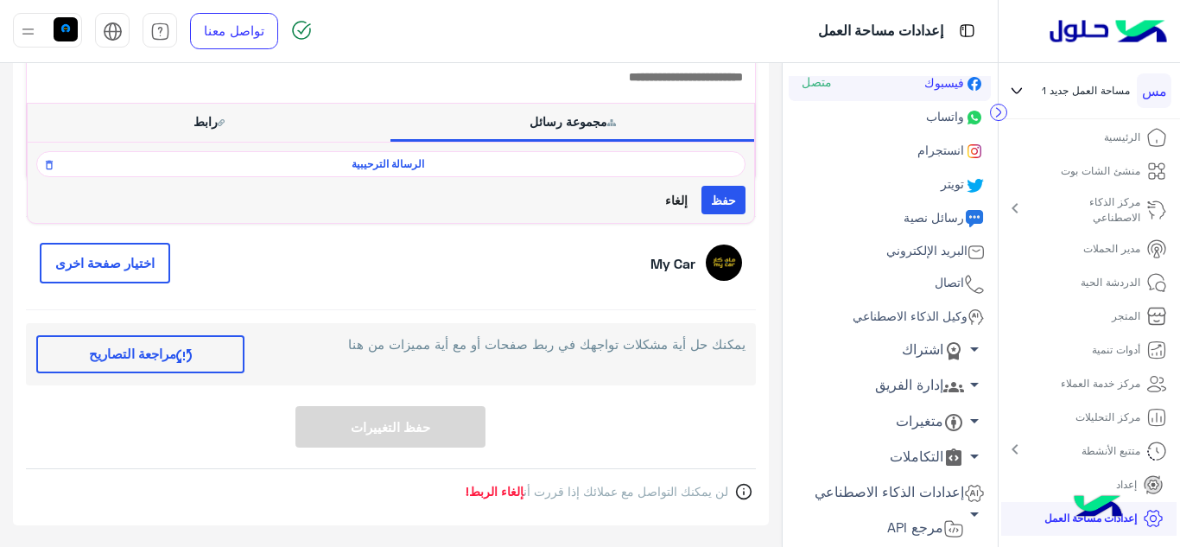
click at [734, 201] on button "حفظ" at bounding box center [724, 200] width 44 height 29
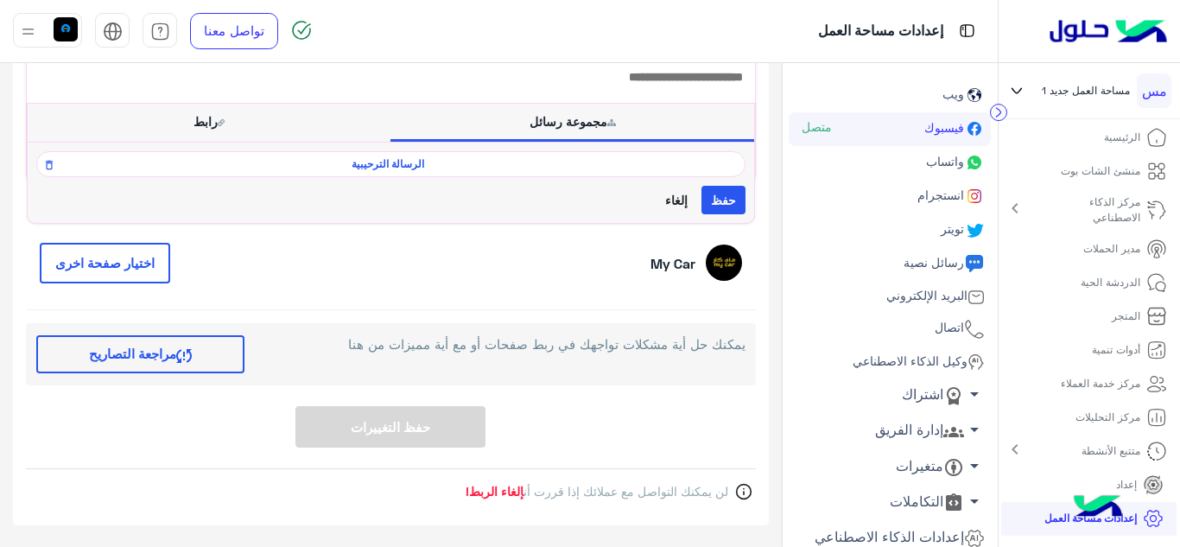
scroll to position [0, 0]
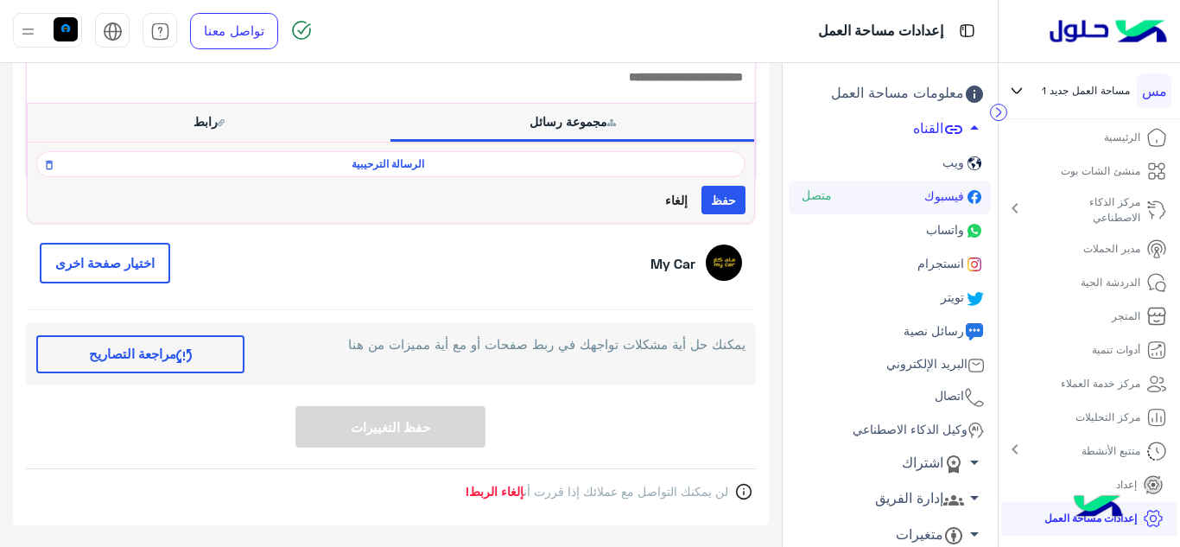
click at [1114, 282] on p "الدردشة الحية" at bounding box center [1111, 283] width 60 height 16
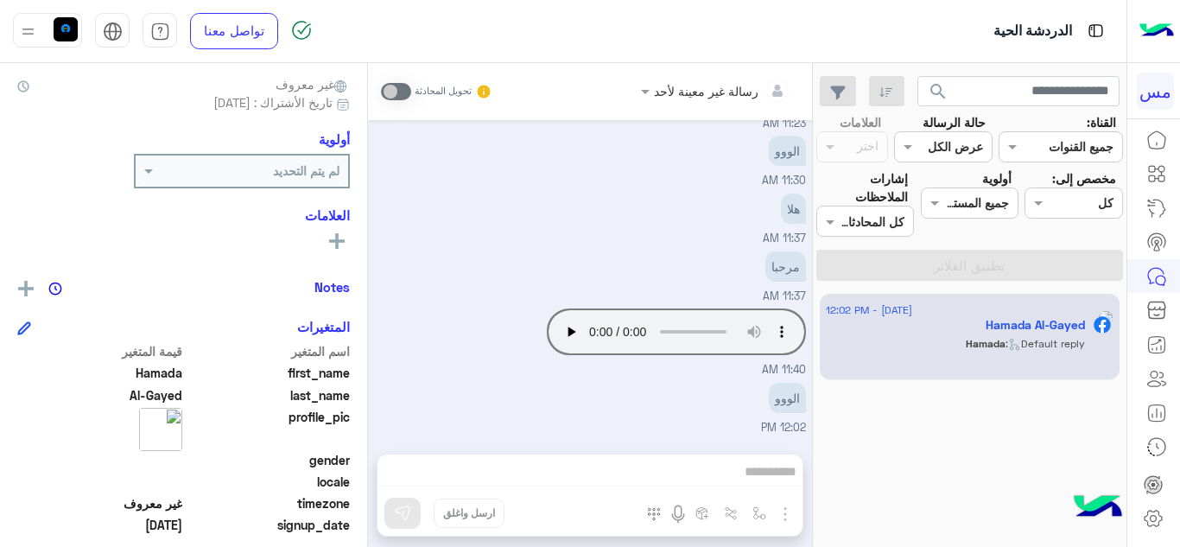
scroll to position [146, 0]
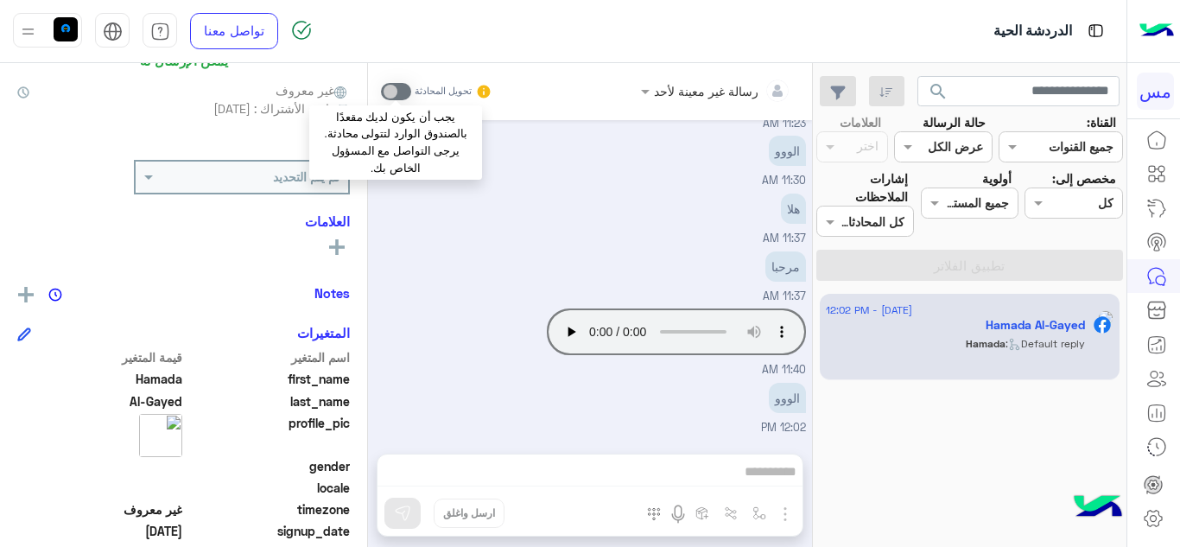
click at [389, 92] on span at bounding box center [396, 91] width 30 height 17
click at [391, 89] on span at bounding box center [396, 91] width 30 height 17
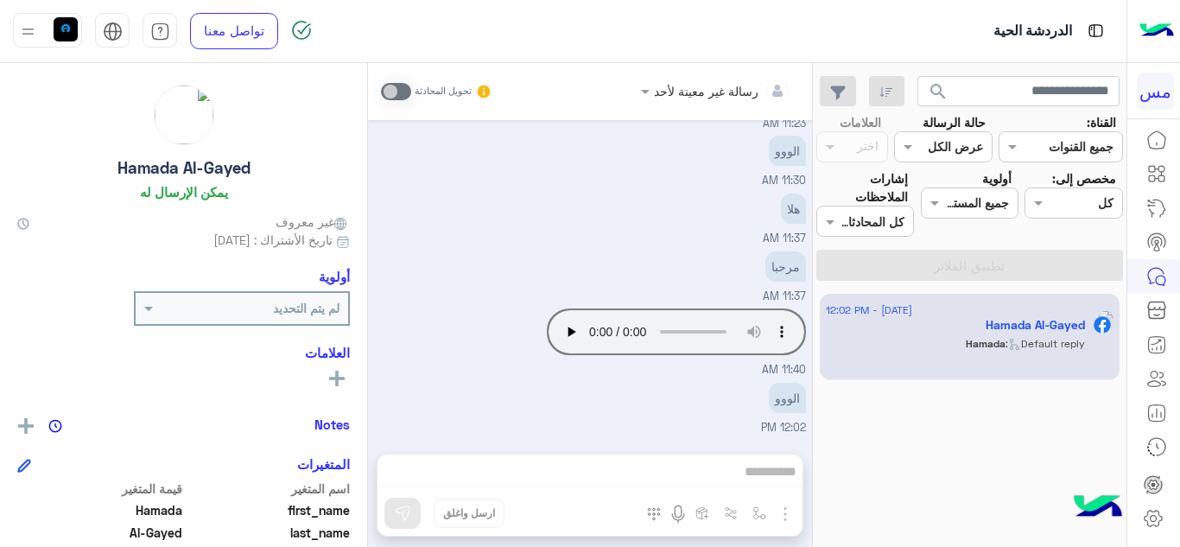
scroll to position [0, 0]
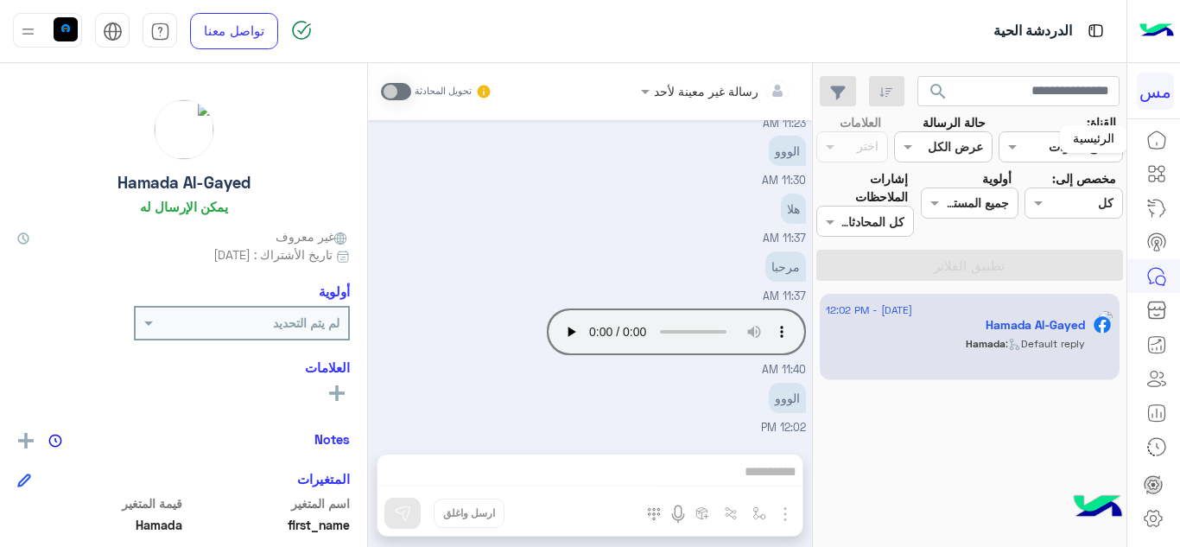
click at [1159, 137] on icon at bounding box center [1157, 140] width 21 height 21
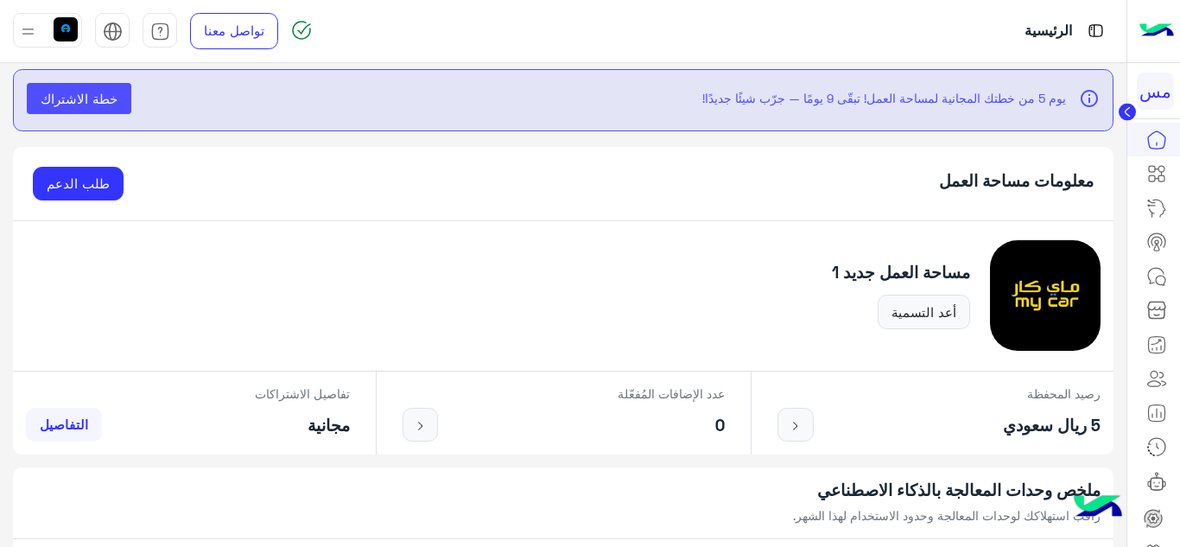
click at [1127, 107] on circle at bounding box center [1127, 112] width 17 height 17
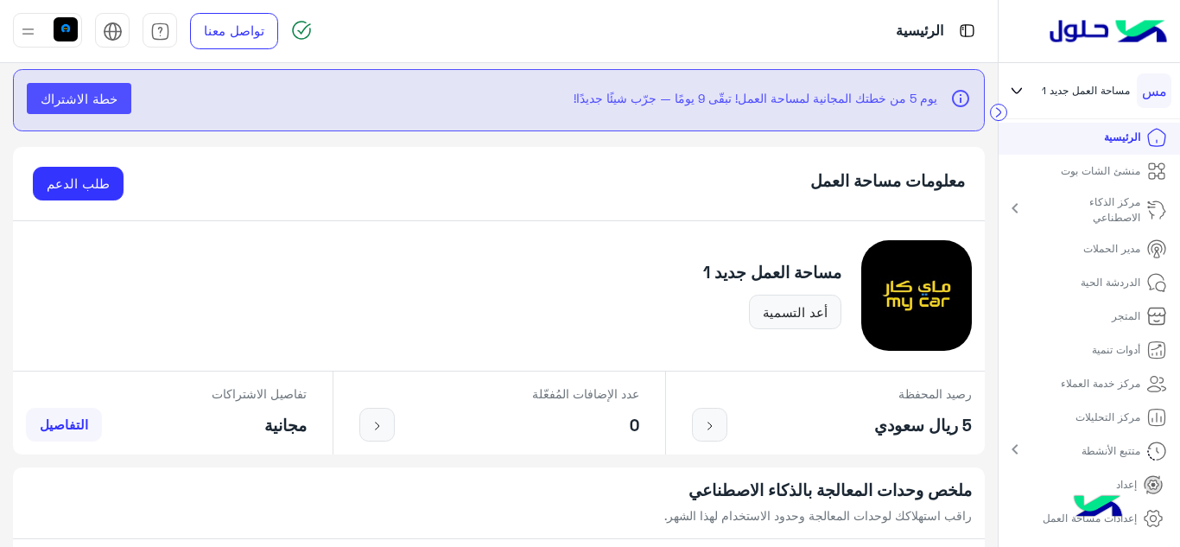
click at [1065, 171] on p "منشئ الشات بوت" at bounding box center [1100, 171] width 79 height 16
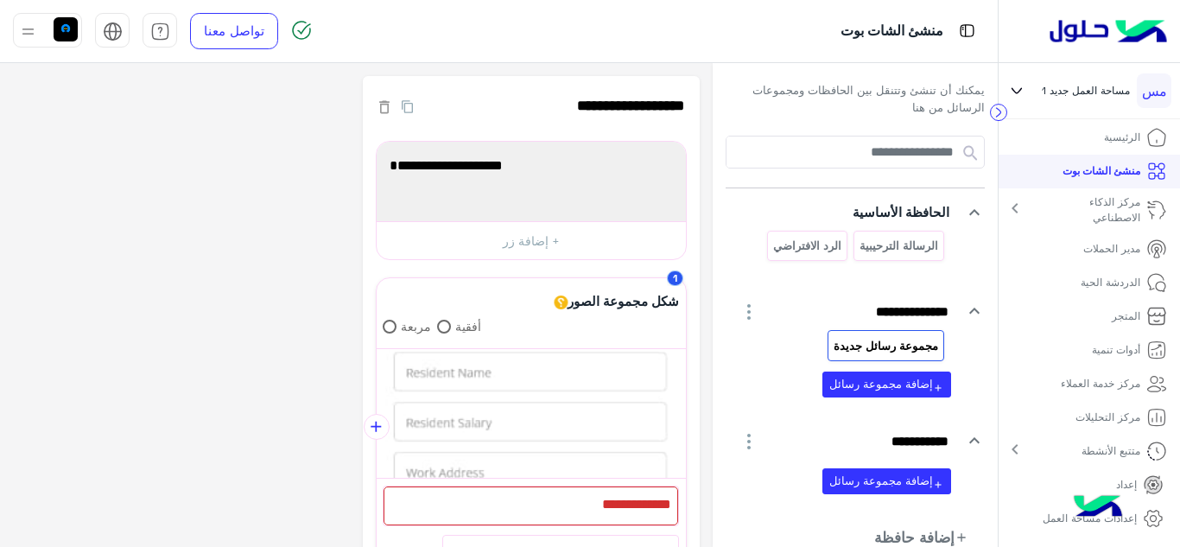
click at [1129, 133] on p "الرئيسية" at bounding box center [1122, 138] width 36 height 16
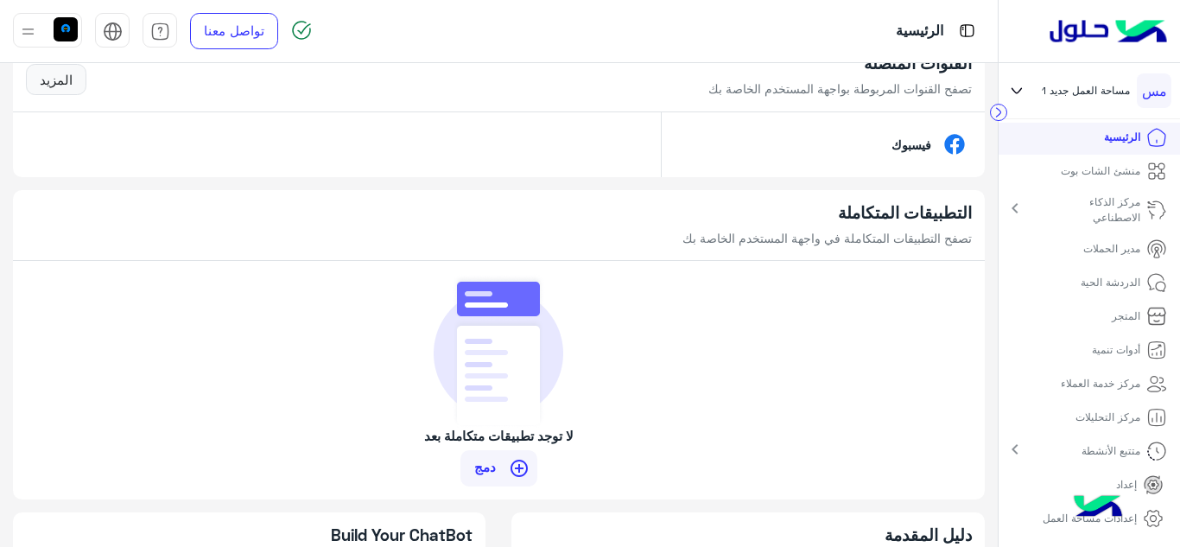
scroll to position [1123, 0]
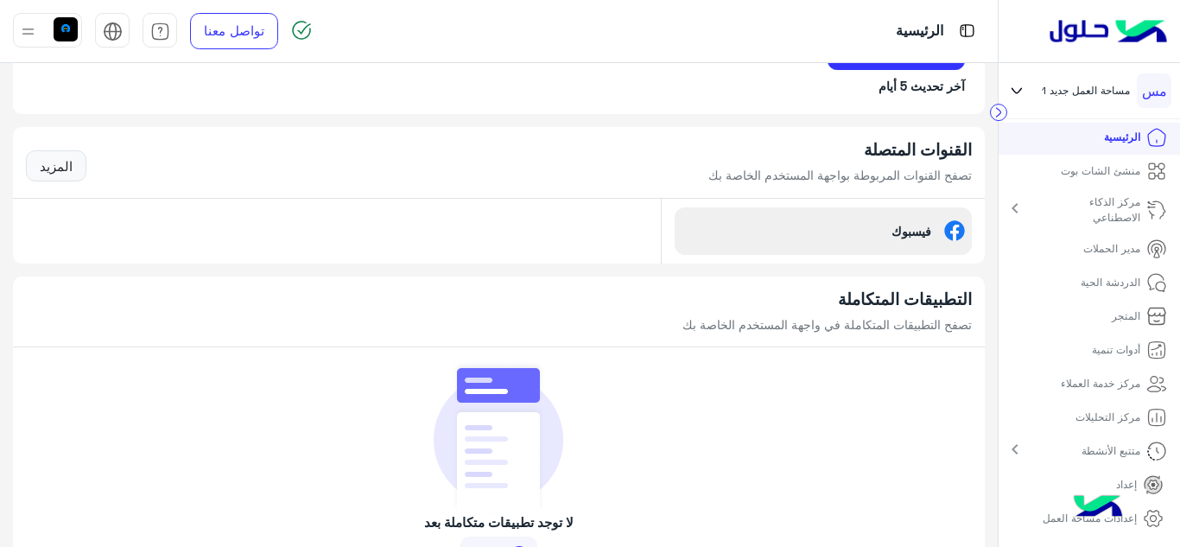
click at [953, 228] on img at bounding box center [954, 230] width 21 height 21
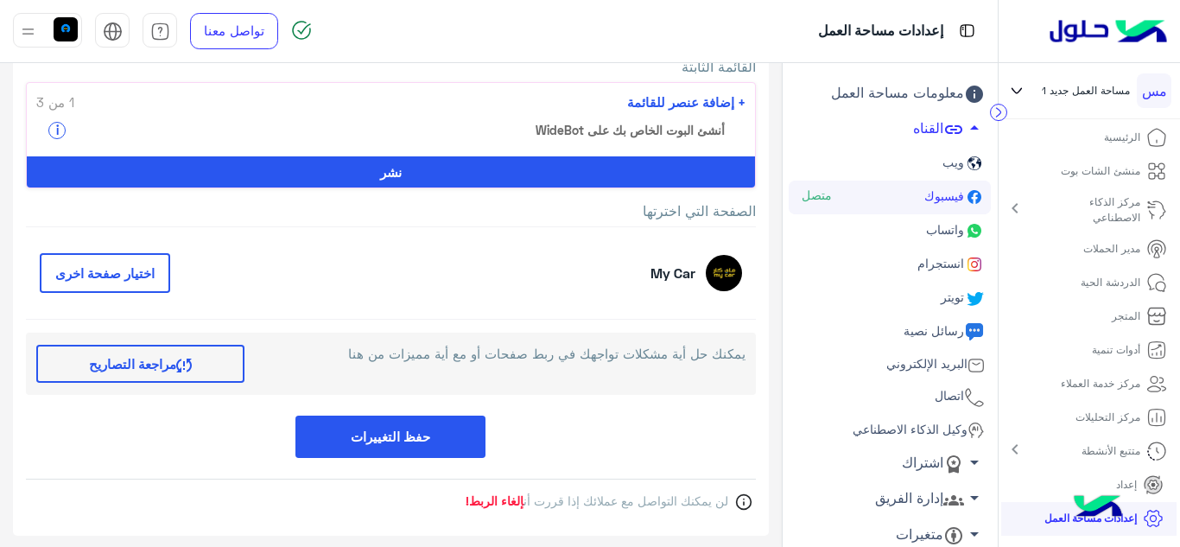
scroll to position [270, 0]
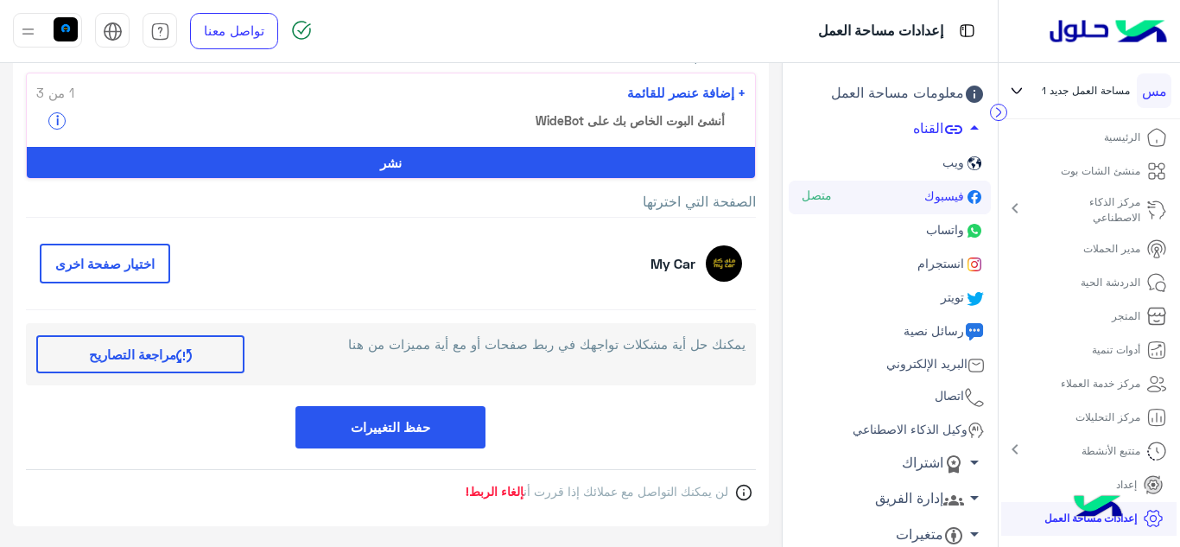
click at [505, 489] on span "إلغاء الربط!" at bounding box center [495, 491] width 58 height 15
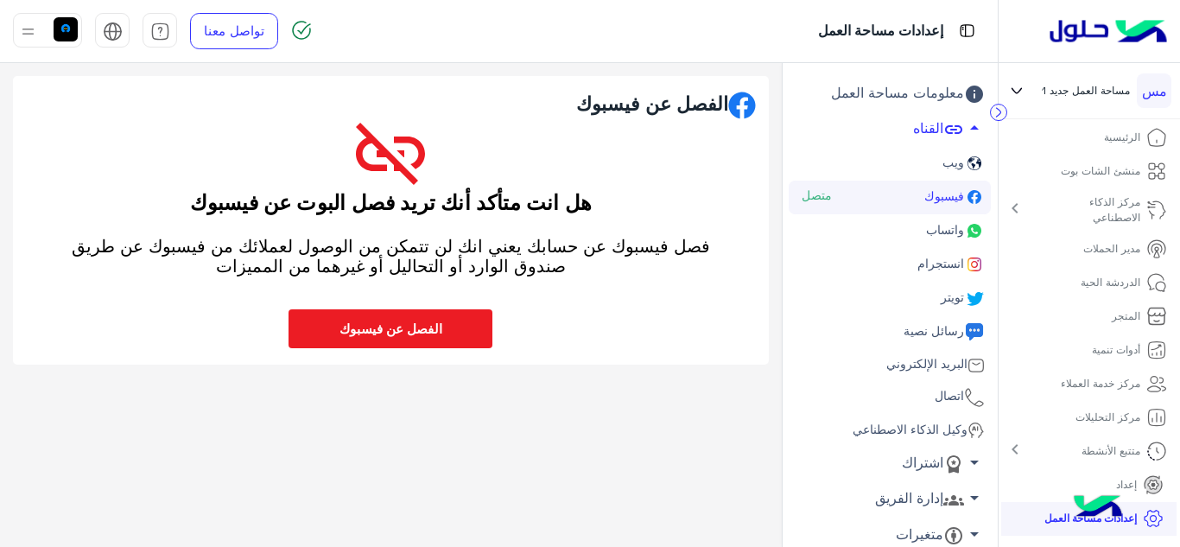
scroll to position [0, 0]
click at [404, 331] on button "الفصل عن فيسبوك" at bounding box center [391, 328] width 204 height 39
